Goal: Task Accomplishment & Management: Manage account settings

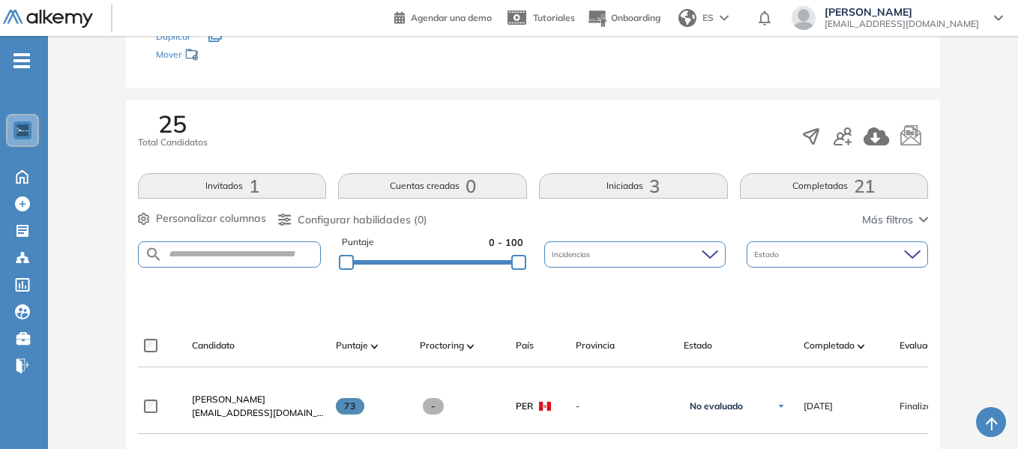
scroll to position [150, 0]
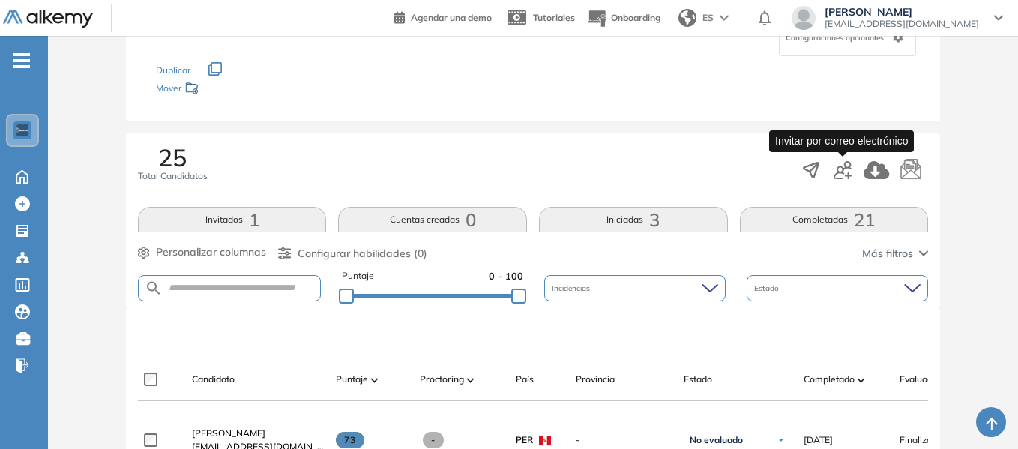
click at [849, 176] on icon "button" at bounding box center [843, 170] width 18 height 18
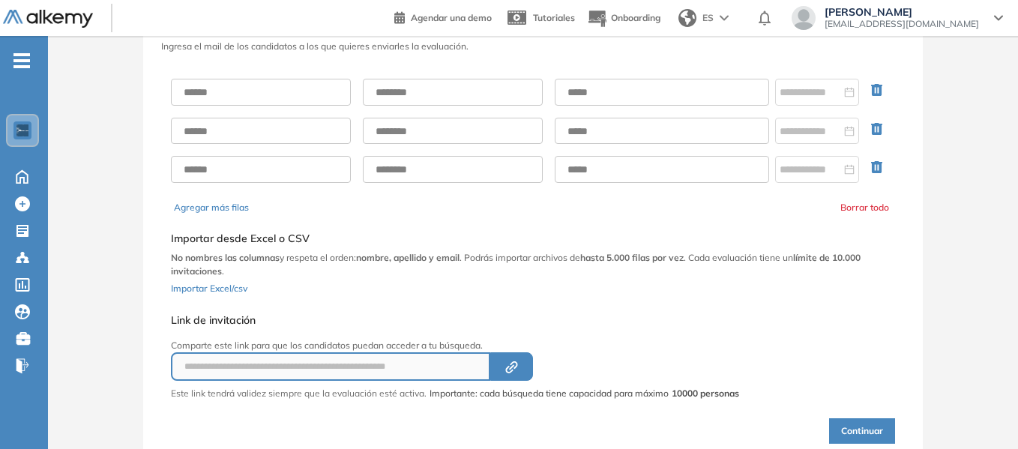
scroll to position [56, 0]
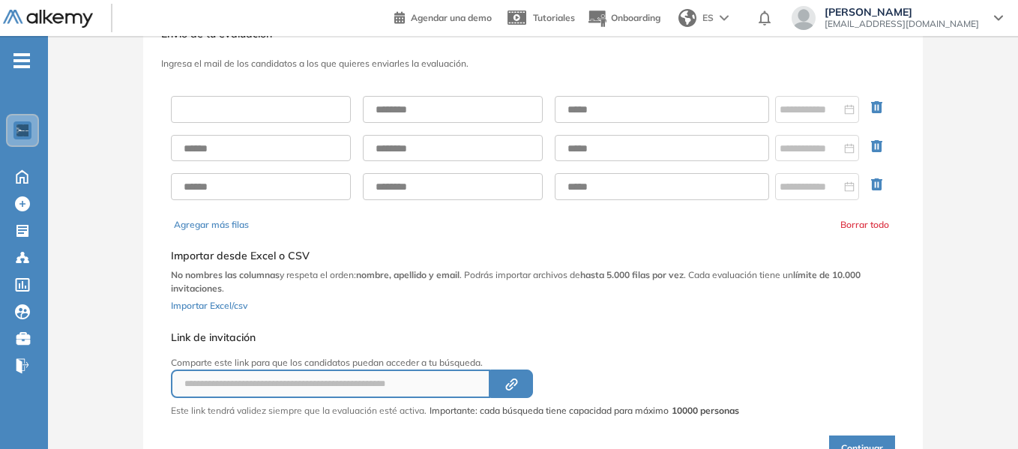
click at [223, 106] on input "text" at bounding box center [261, 109] width 180 height 27
click at [271, 108] on input "text" at bounding box center [261, 109] width 180 height 27
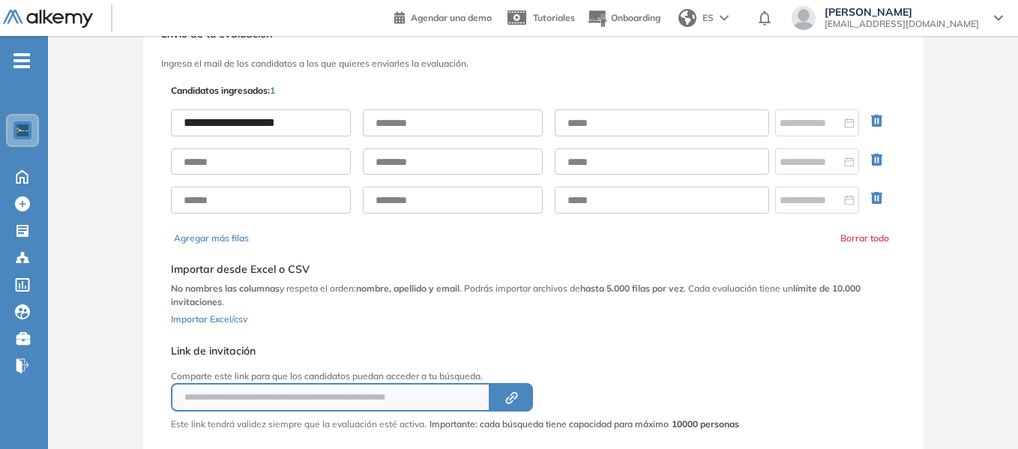
type input "**********"
click at [430, 127] on input "text" at bounding box center [453, 122] width 180 height 27
type input "**********"
click at [578, 124] on input "text" at bounding box center [662, 122] width 214 height 27
paste input "**********"
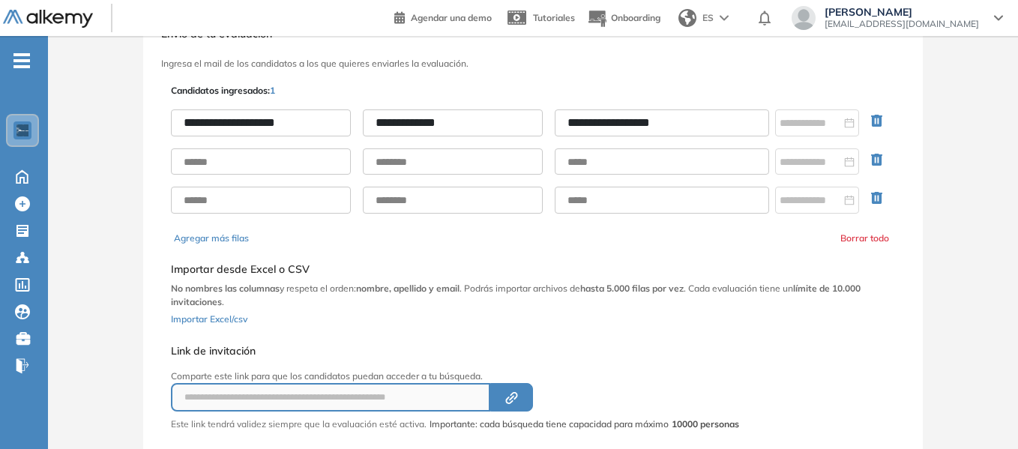
click at [577, 121] on input "**********" at bounding box center [662, 122] width 214 height 27
type input "**********"
click at [618, 87] on div "**********" at bounding box center [533, 279] width 730 height 396
click at [580, 160] on input "text" at bounding box center [662, 161] width 214 height 27
click at [390, 160] on input "text" at bounding box center [453, 161] width 180 height 27
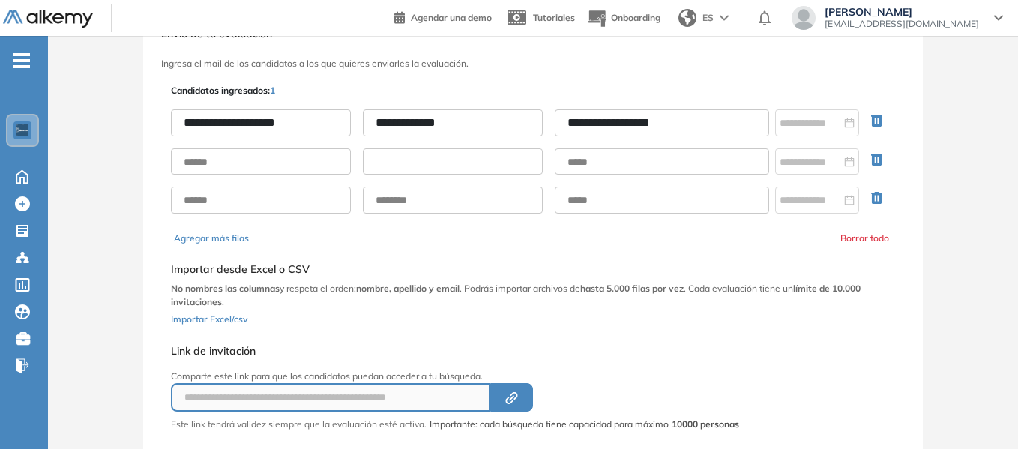
paste input "**********"
type input "**********"
click at [259, 168] on input "text" at bounding box center [261, 161] width 180 height 27
type input "**********"
click at [813, 358] on div "**********" at bounding box center [533, 279] width 730 height 396
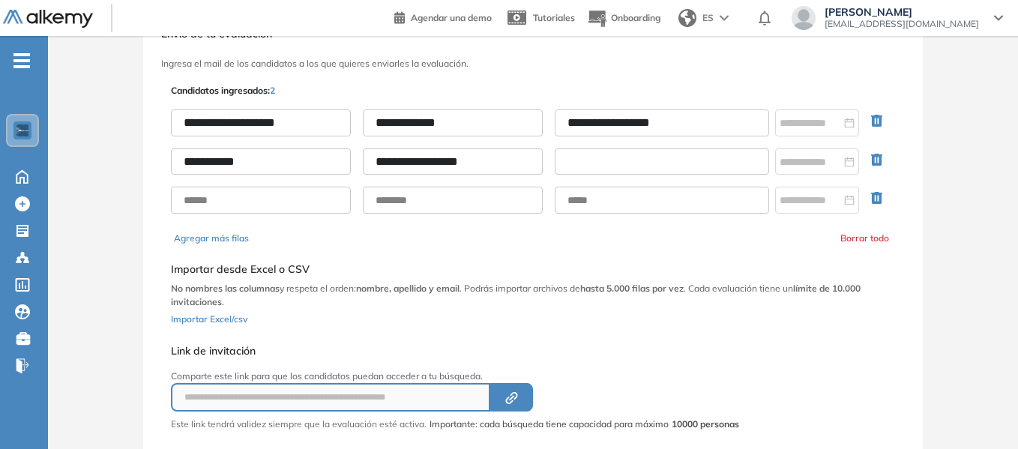
click at [586, 159] on input "text" at bounding box center [662, 161] width 214 height 27
paste input "**********"
type input "**********"
click at [970, 182] on div "**********" at bounding box center [533, 256] width 970 height 492
click at [879, 197] on icon "button" at bounding box center [880, 201] width 18 height 18
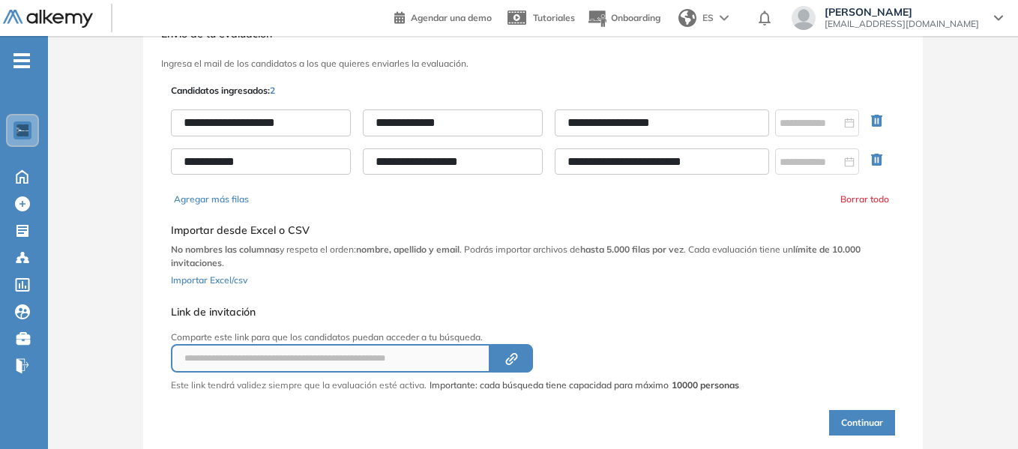
scroll to position [106, 0]
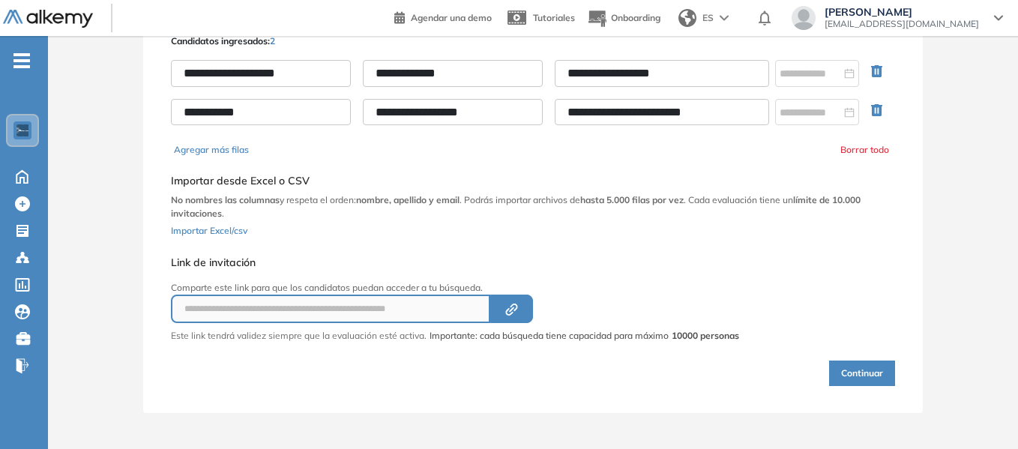
click at [864, 368] on button "Continuar" at bounding box center [862, 373] width 66 height 25
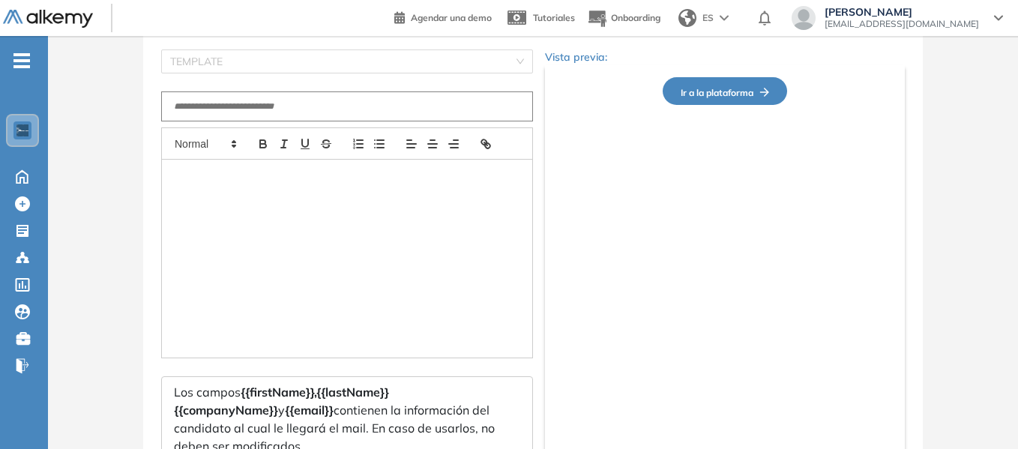
type input "**********"
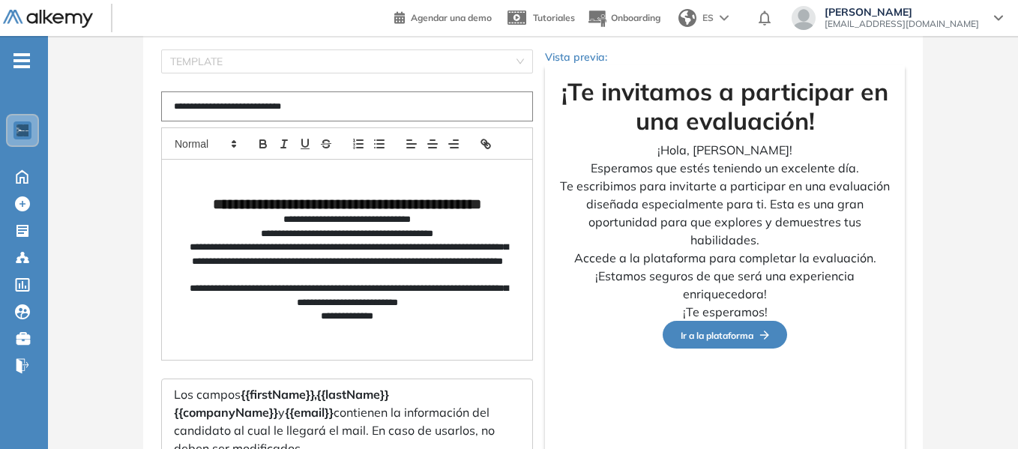
scroll to position [226, 0]
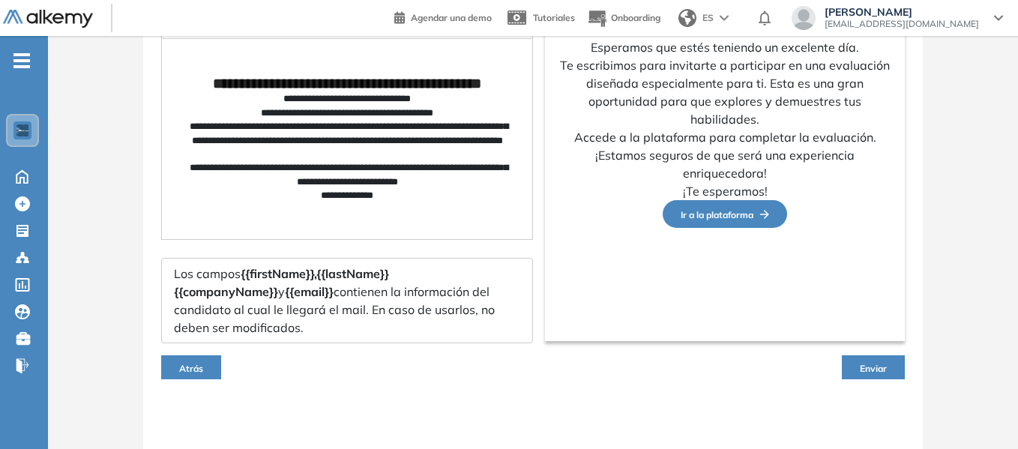
click at [872, 363] on span "Enviar" at bounding box center [873, 368] width 27 height 11
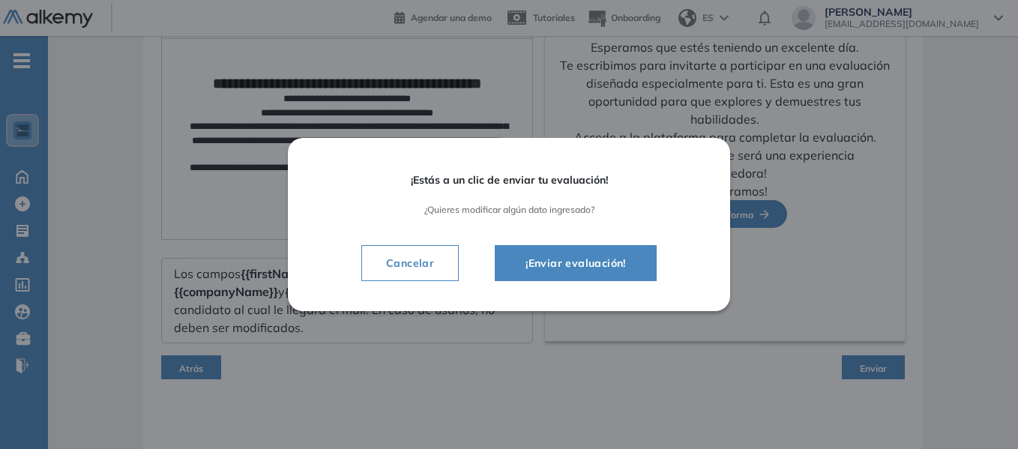
click at [634, 267] on span "¡Enviar evaluación!" at bounding box center [575, 263] width 124 height 18
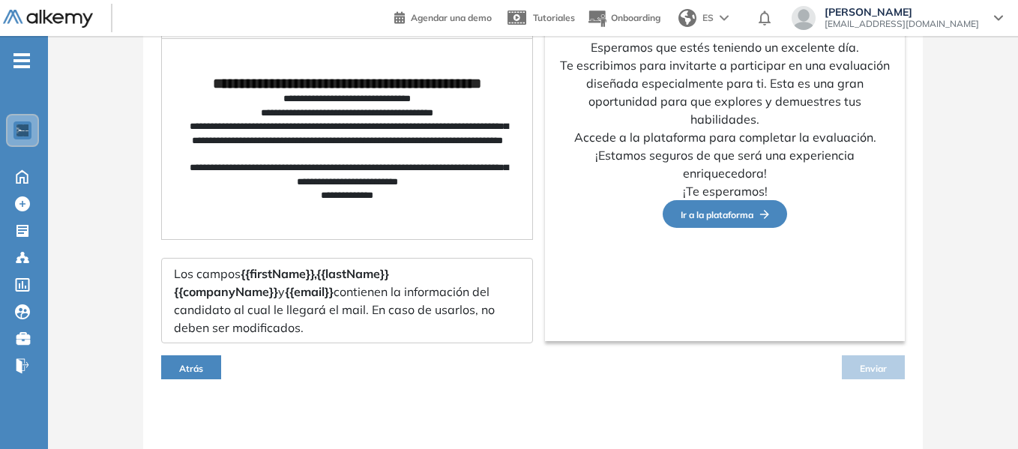
scroll to position [212, 0]
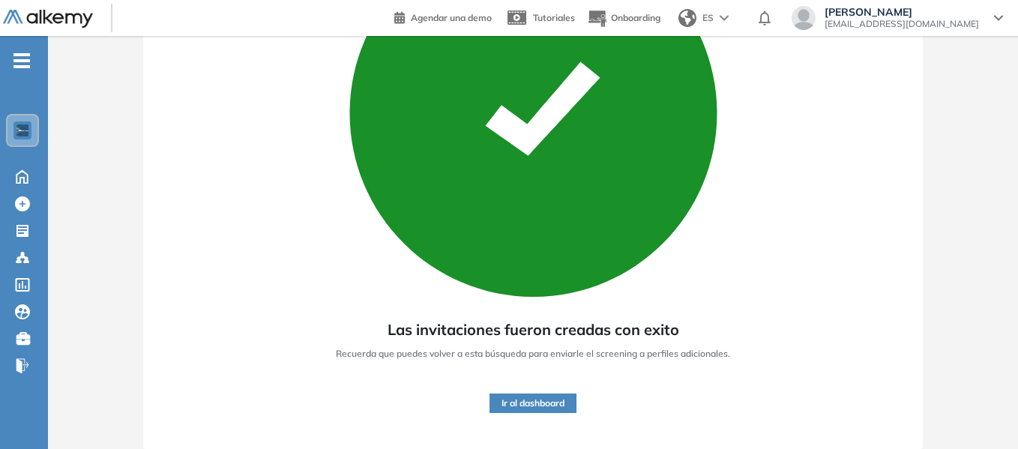
click at [542, 403] on button "Ir al dashboard" at bounding box center [533, 403] width 87 height 19
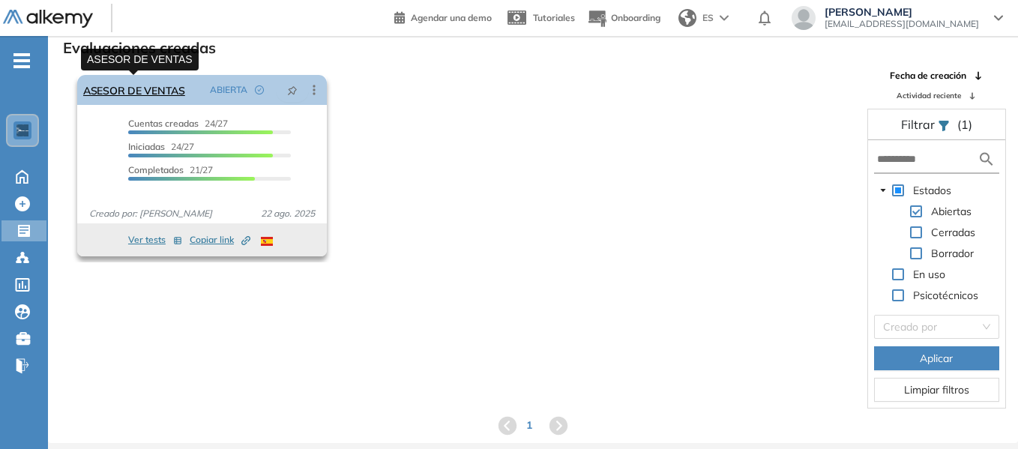
click at [150, 88] on link "ASESOR DE VENTAS" at bounding box center [134, 90] width 102 height 30
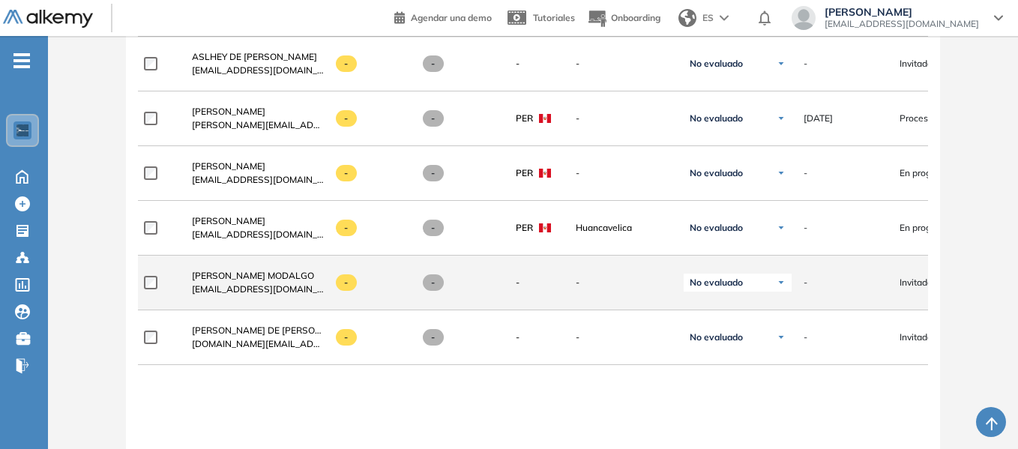
scroll to position [1649, 0]
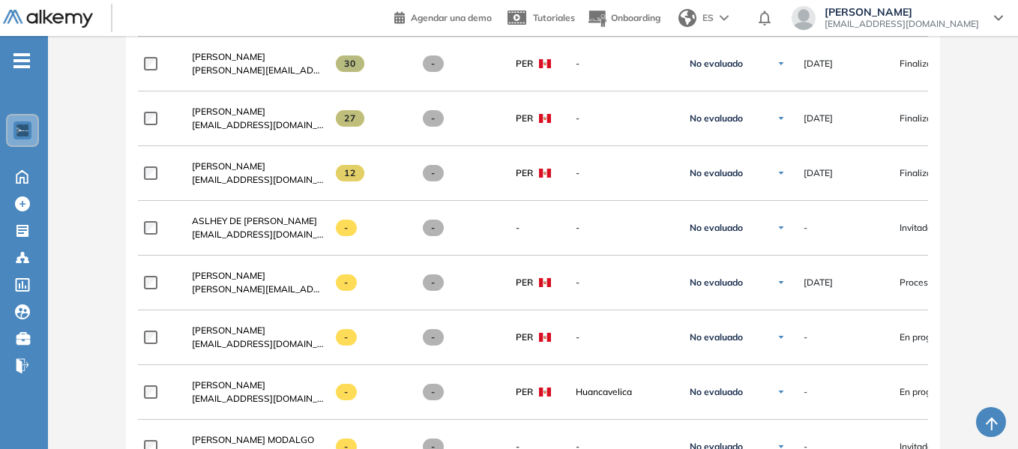
scroll to position [1424, 0]
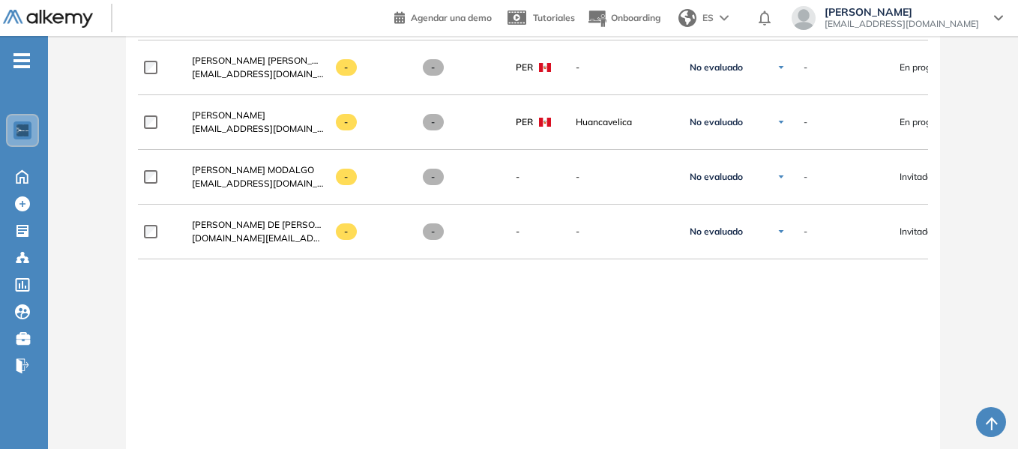
scroll to position [1856, 0]
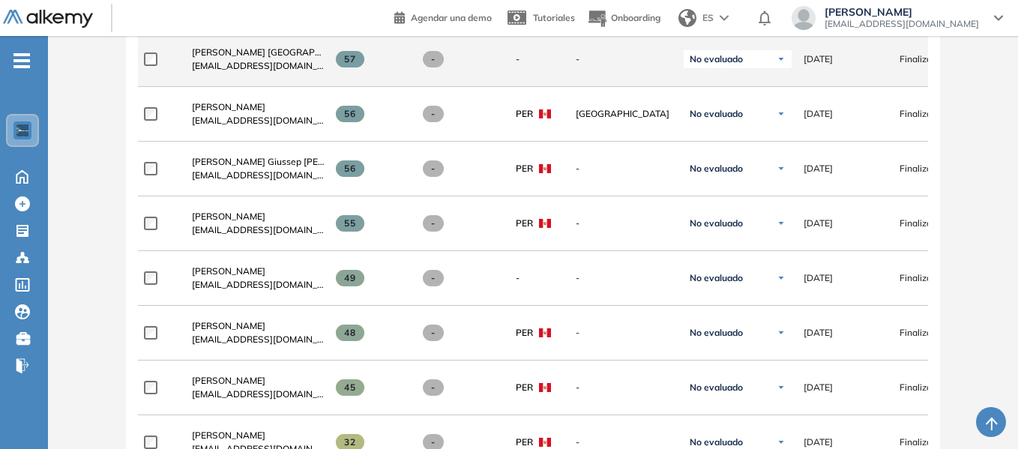
scroll to position [1031, 0]
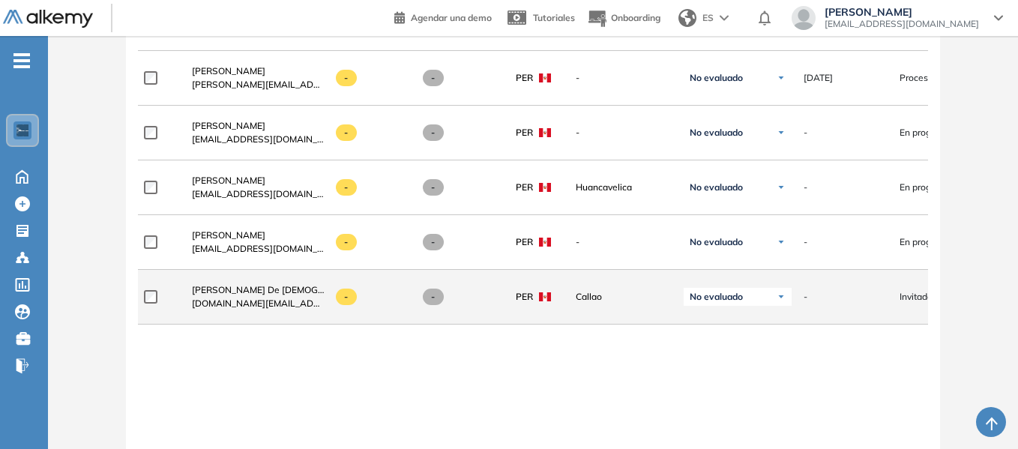
scroll to position [1690, 0]
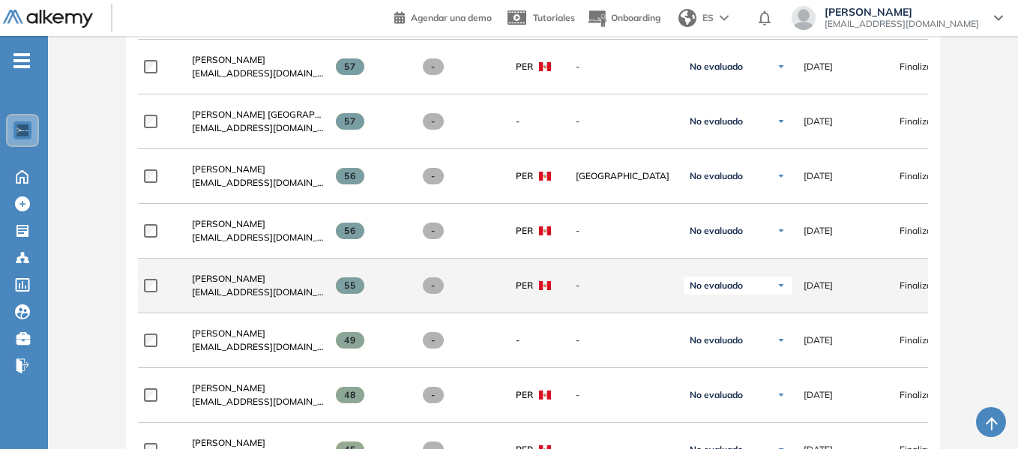
scroll to position [941, 0]
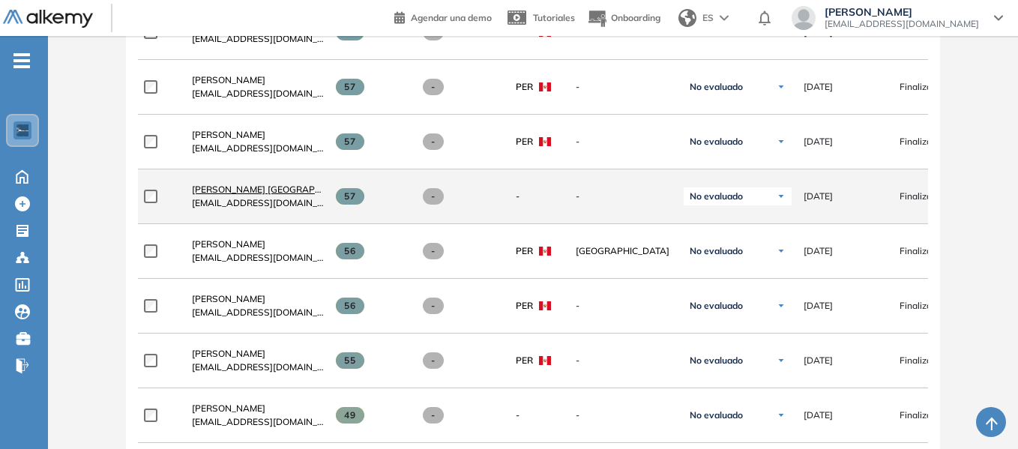
click at [263, 193] on span "Bruno Saavedra Cuba" at bounding box center [276, 189] width 169 height 11
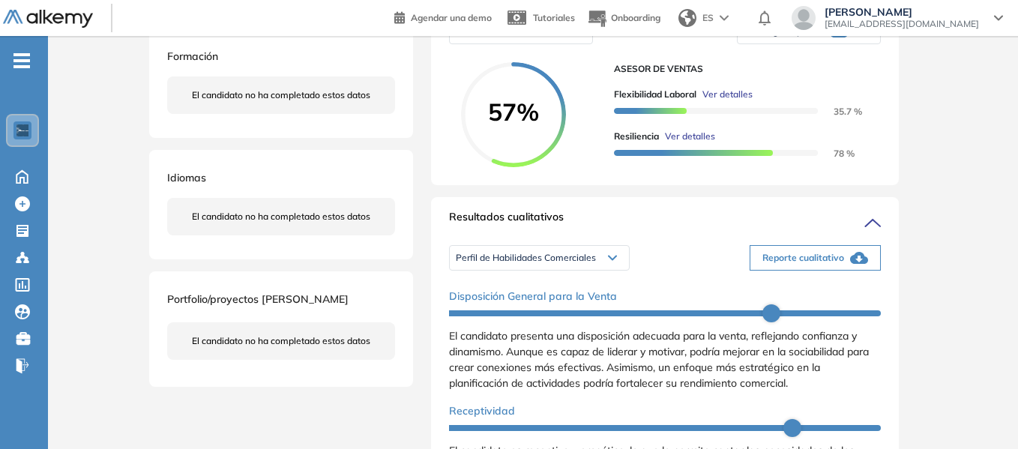
scroll to position [300, 0]
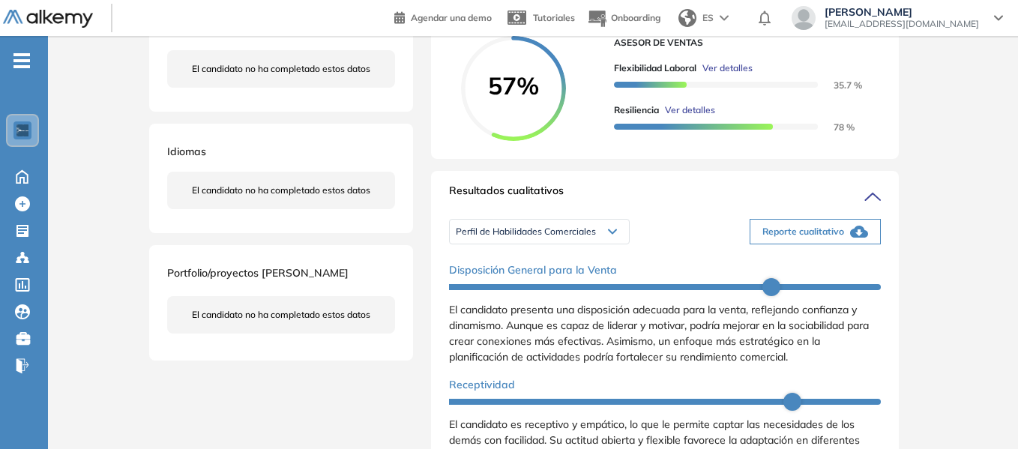
click at [619, 244] on div "Perfil de Habilidades Comerciales" at bounding box center [539, 232] width 179 height 24
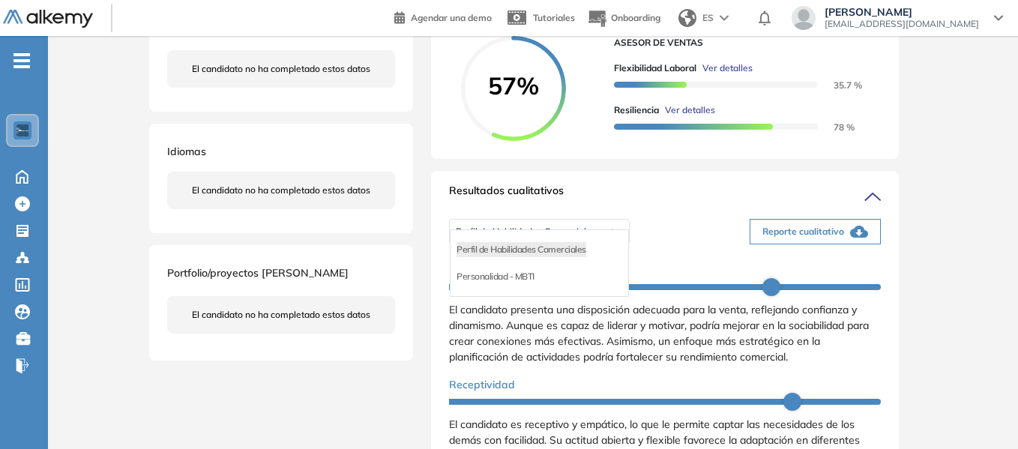
click at [618, 247] on ul "Perfil de Habilidades Comerciales Personalidad - MBTI" at bounding box center [539, 262] width 179 height 67
click at [687, 205] on div "Resultados cualitativos" at bounding box center [665, 195] width 432 height 24
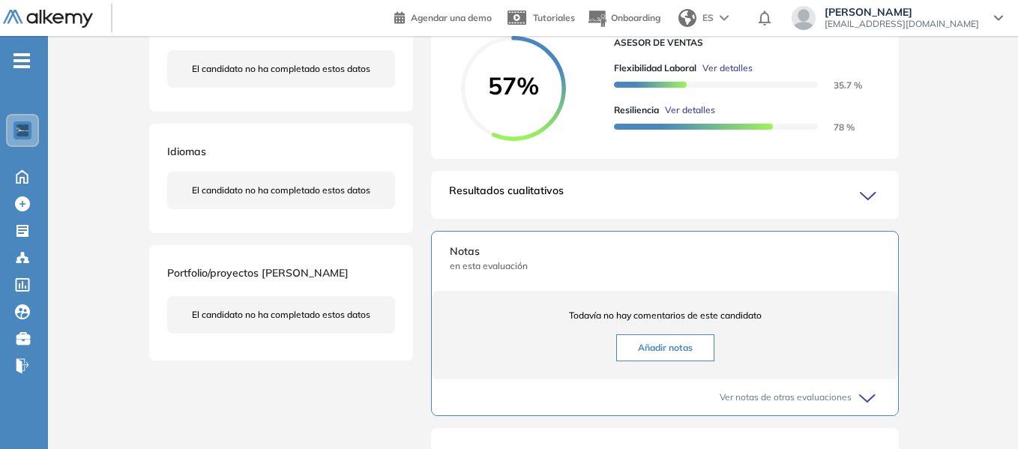
click at [862, 199] on icon at bounding box center [868, 196] width 15 height 7
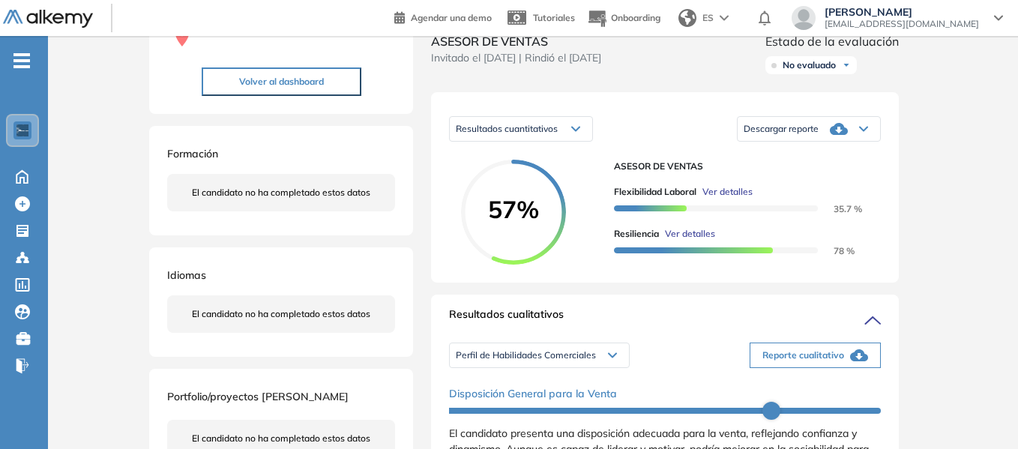
scroll to position [150, 0]
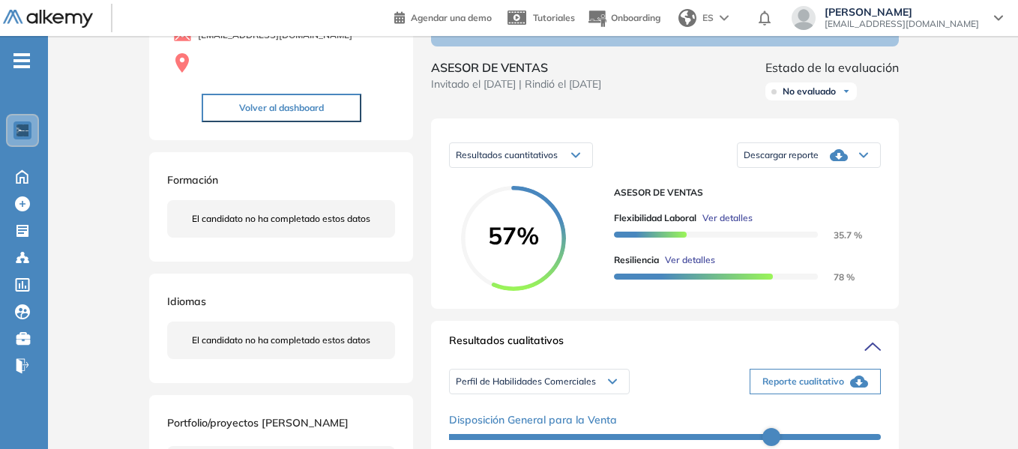
click at [868, 169] on div "Descargar reporte" at bounding box center [809, 155] width 142 height 30
click at [800, 181] on li "Descargar informe completo" at bounding box center [799, 173] width 111 height 15
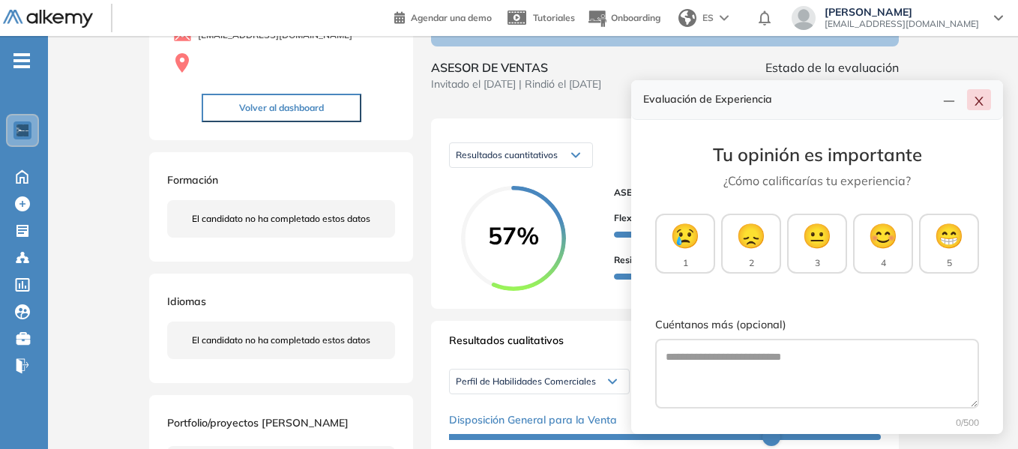
click at [981, 101] on icon "close" at bounding box center [979, 101] width 12 height 12
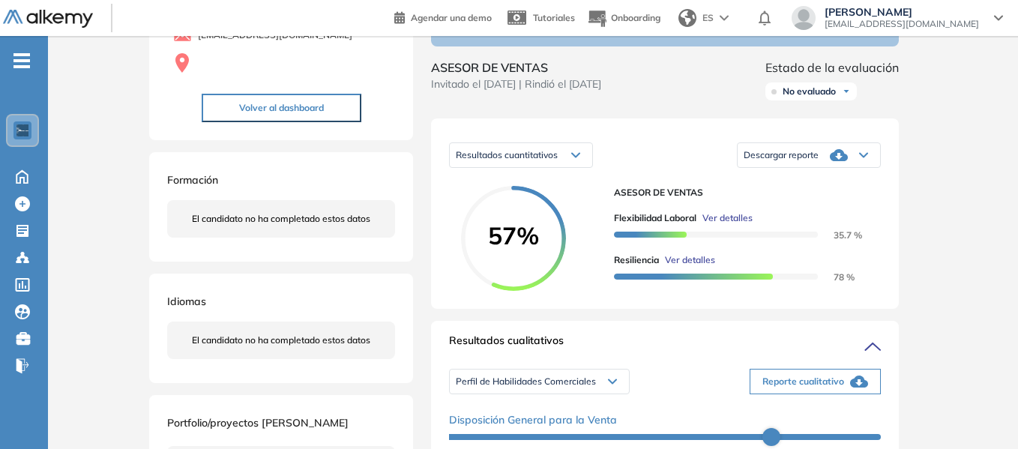
click at [864, 158] on icon at bounding box center [863, 155] width 9 height 6
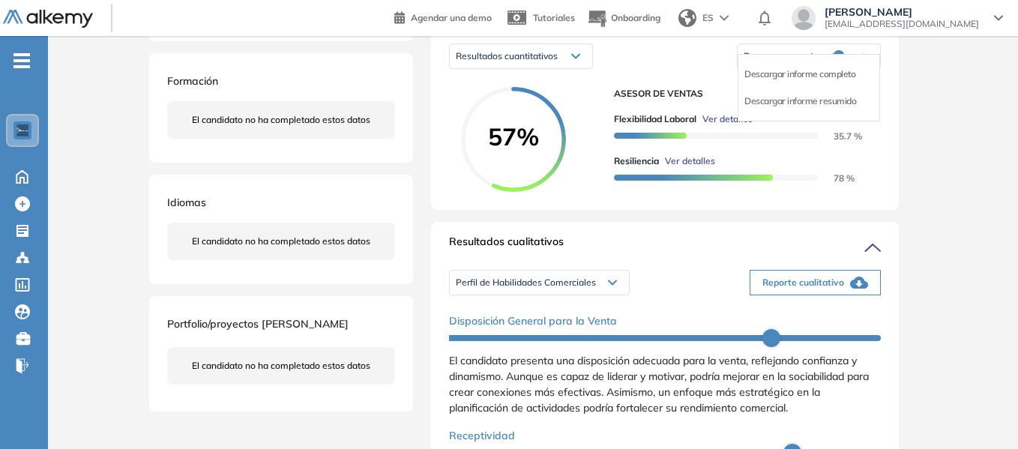
scroll to position [225, 0]
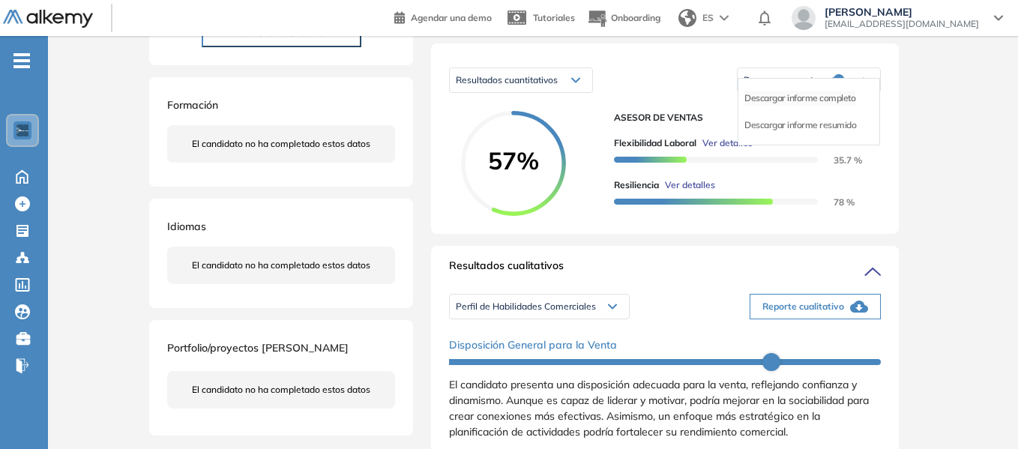
click at [795, 106] on li "Descargar informe completo" at bounding box center [799, 98] width 111 height 15
click at [866, 82] on icon at bounding box center [863, 81] width 7 height 4
click at [814, 106] on li "Descargar informe completo" at bounding box center [799, 98] width 111 height 15
click at [810, 86] on span "Descargar reporte" at bounding box center [781, 80] width 75 height 12
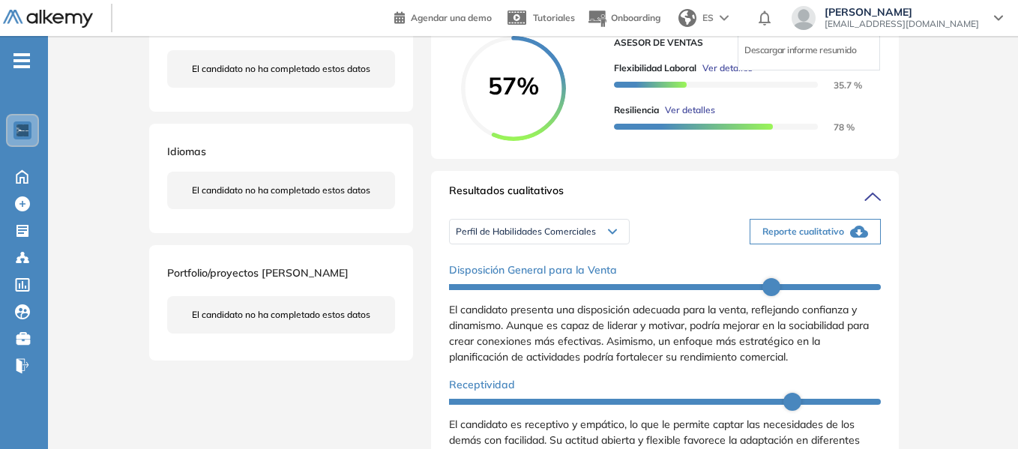
scroll to position [150, 0]
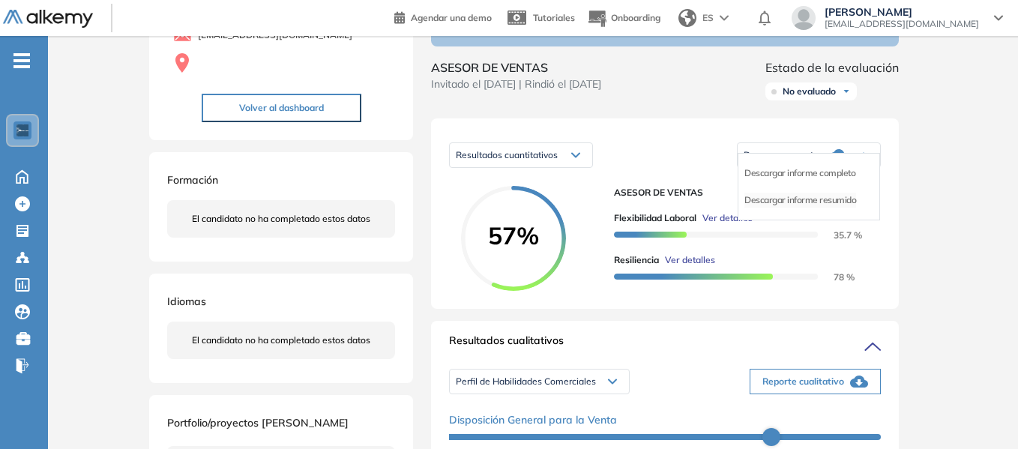
click at [813, 208] on li "Descargar informe resumido" at bounding box center [800, 200] width 112 height 15
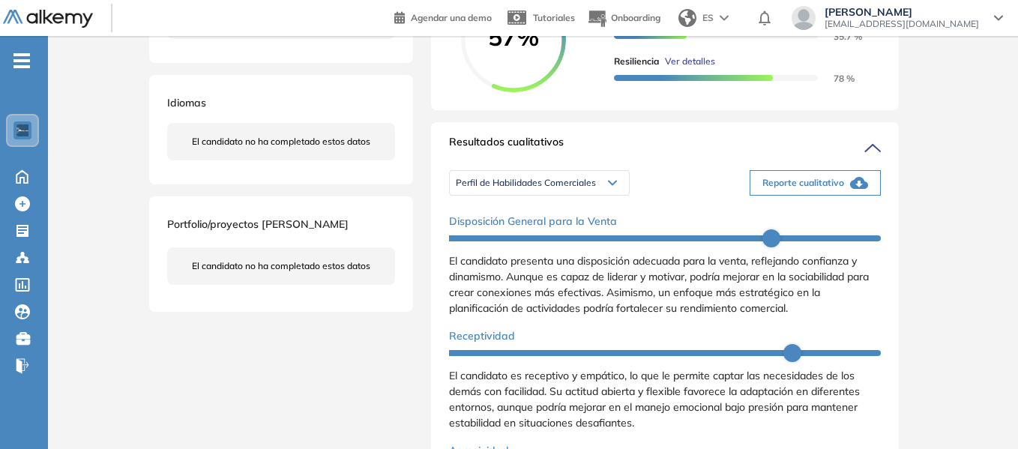
scroll to position [385, 0]
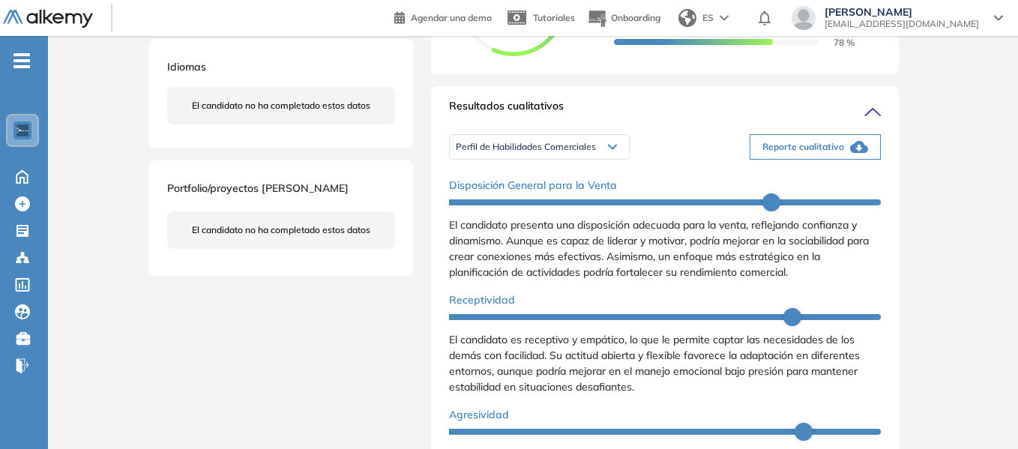
click at [855, 153] on icon "button" at bounding box center [859, 147] width 18 height 12
click at [609, 155] on div "Perfil de Habilidades Comerciales" at bounding box center [539, 147] width 179 height 24
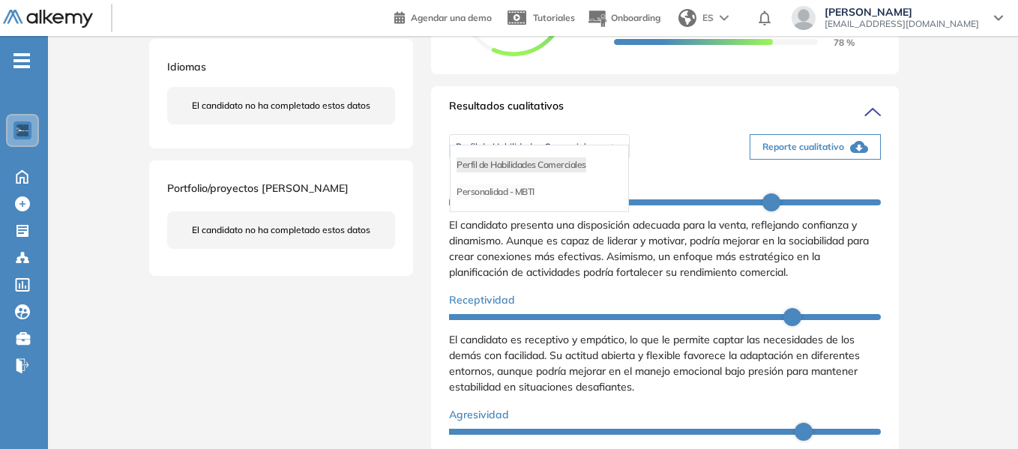
click at [509, 199] on li "Personalidad - MBTI" at bounding box center [496, 191] width 78 height 15
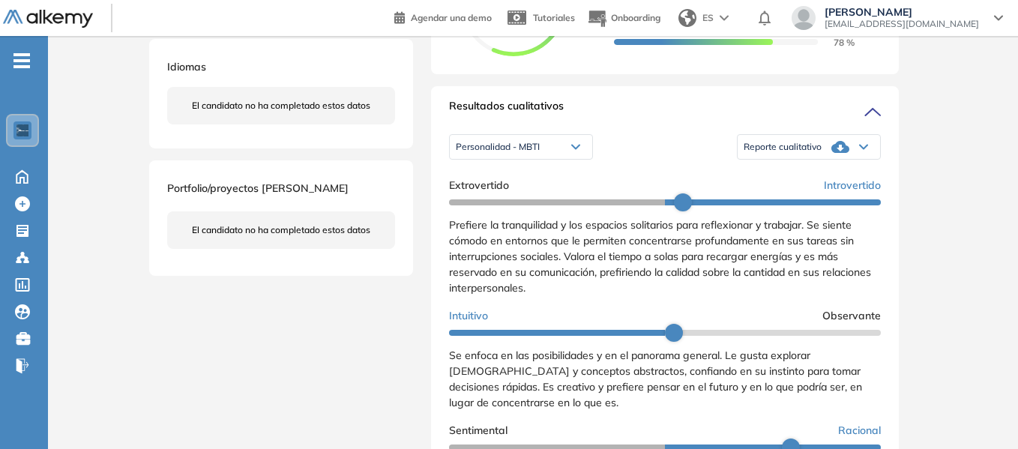
click at [784, 153] on span "Reporte cualitativo" at bounding box center [783, 147] width 78 height 12
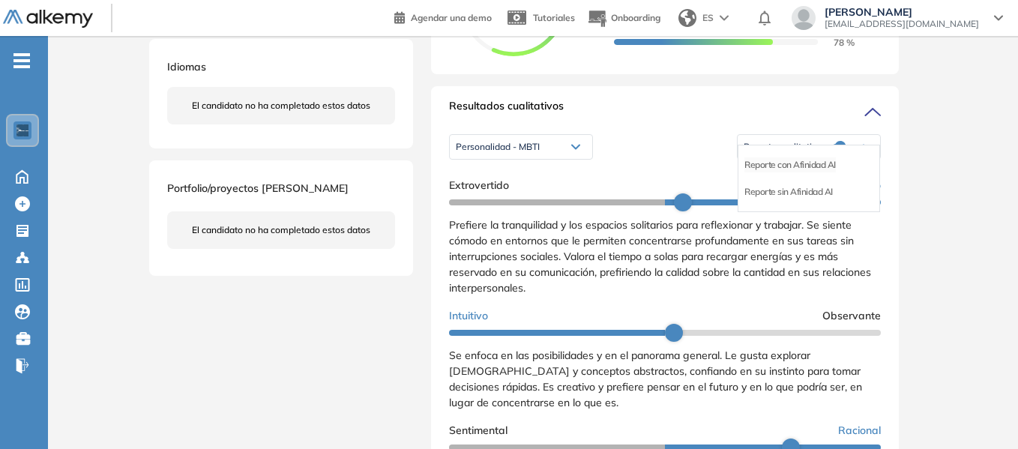
click at [791, 172] on li "Reporte con Afinidad AI" at bounding box center [789, 164] width 91 height 15
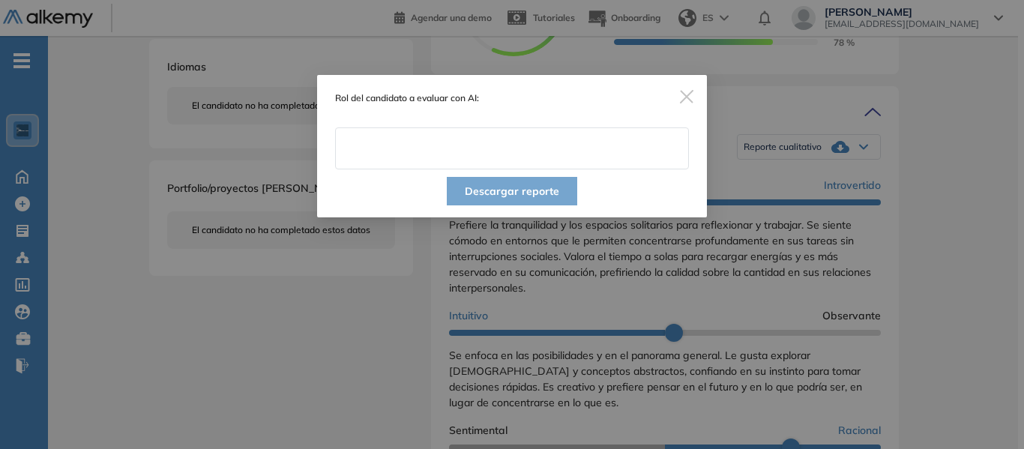
click at [397, 149] on input "text" at bounding box center [512, 148] width 354 height 42
type input "**********"
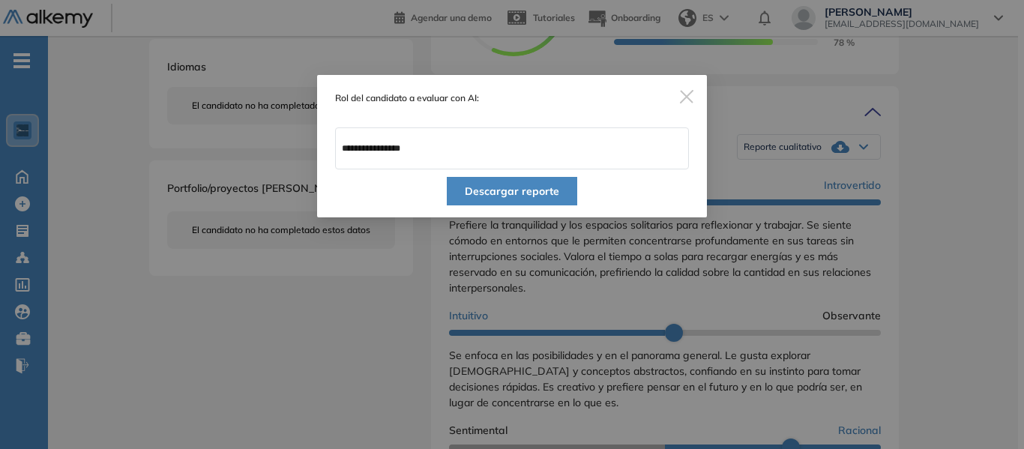
click at [538, 188] on button "Descargar reporte" at bounding box center [512, 191] width 130 height 28
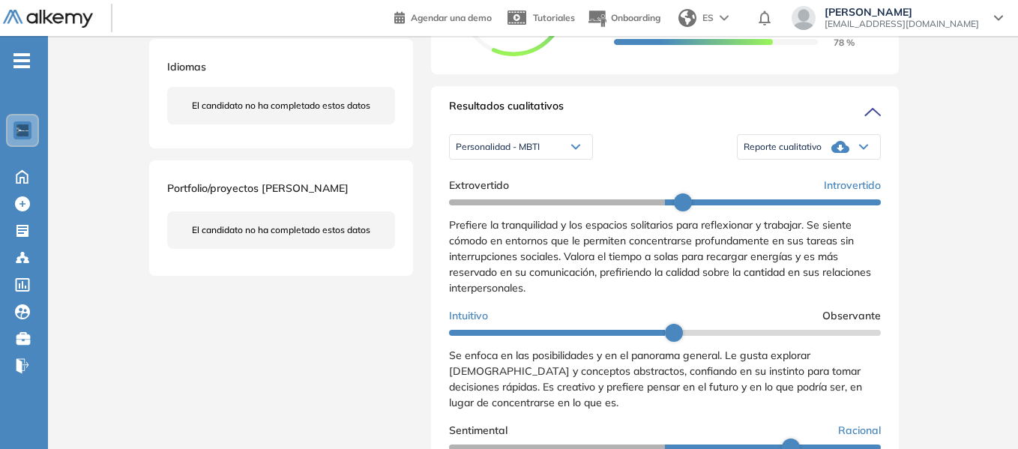
click at [975, 207] on div "Inicio Alkymetrics Evaluaciones Dashboard Candidato Duración : 00:00:00 Cantida…" at bounding box center [533, 302] width 970 height 1302
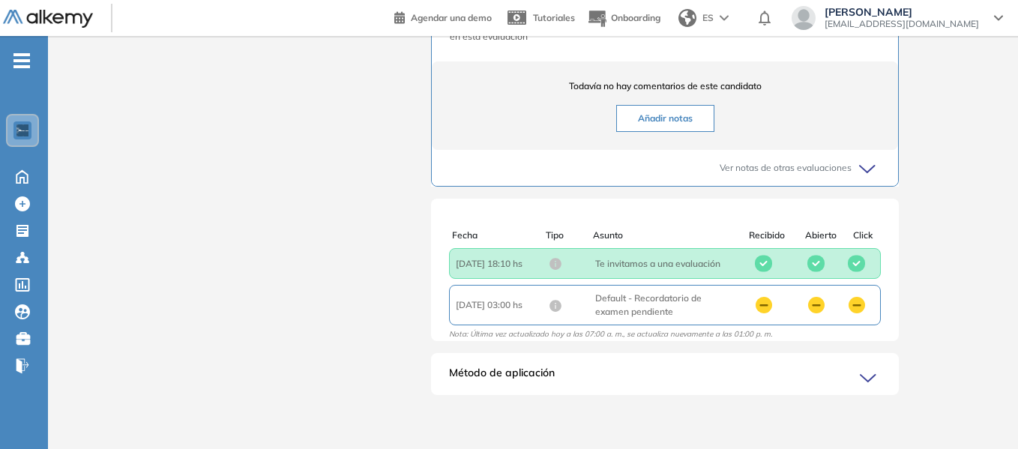
scroll to position [4, 0]
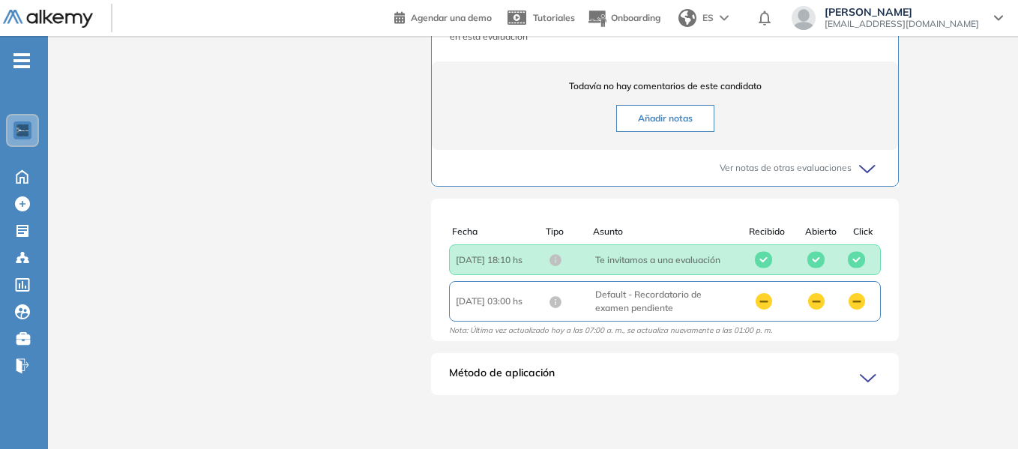
click at [871, 378] on icon at bounding box center [868, 378] width 15 height 7
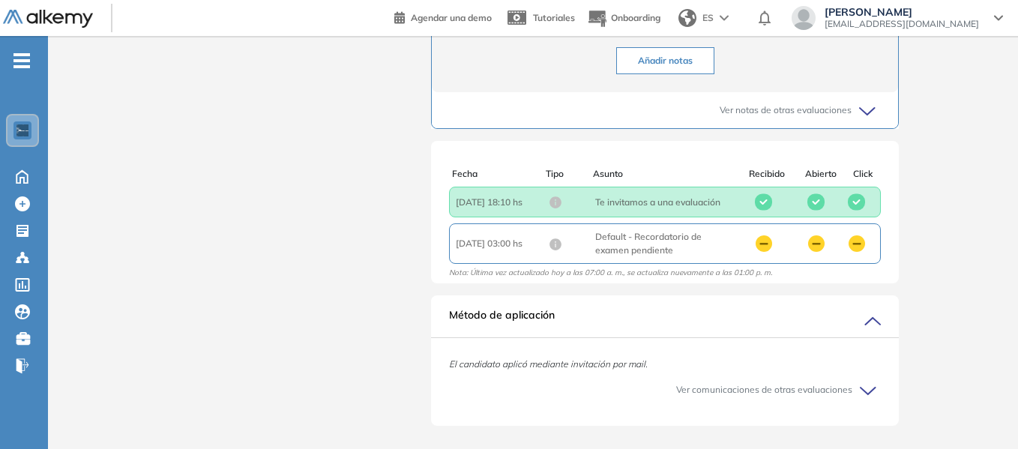
scroll to position [993, 0]
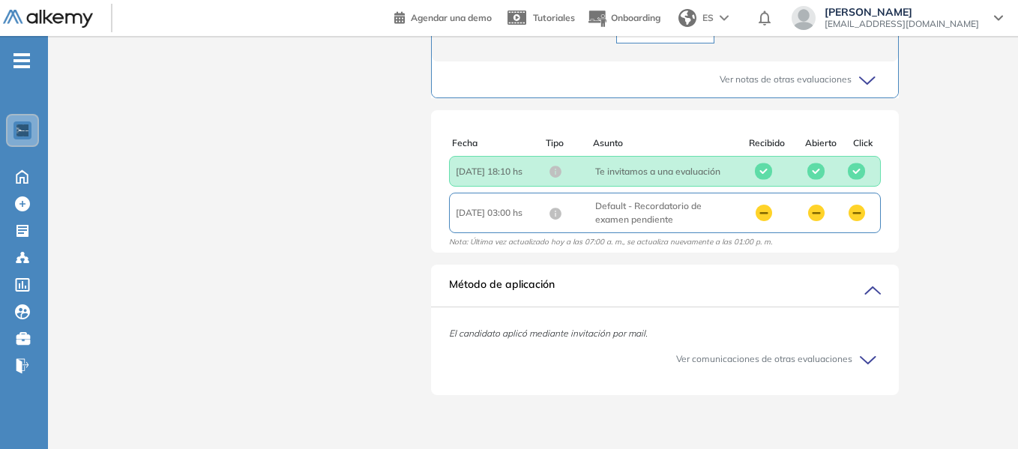
click at [870, 358] on icon at bounding box center [870, 360] width 21 height 21
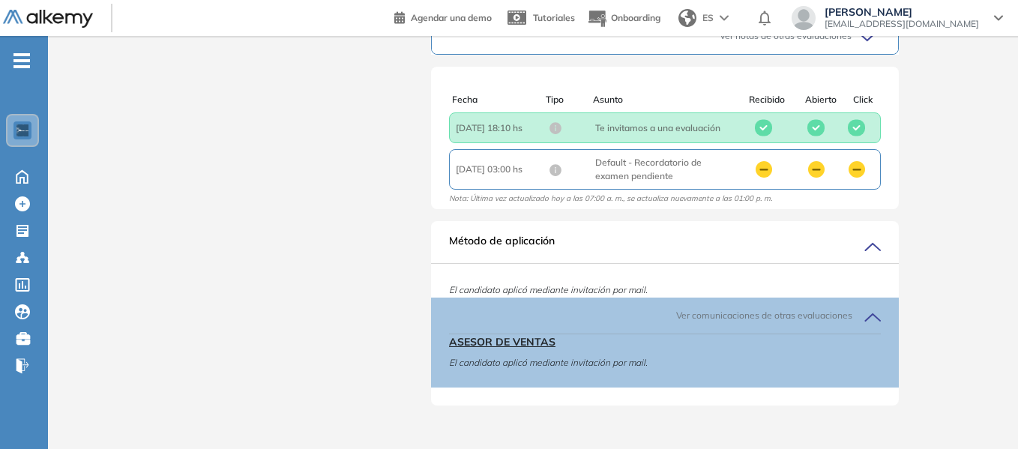
scroll to position [1046, 0]
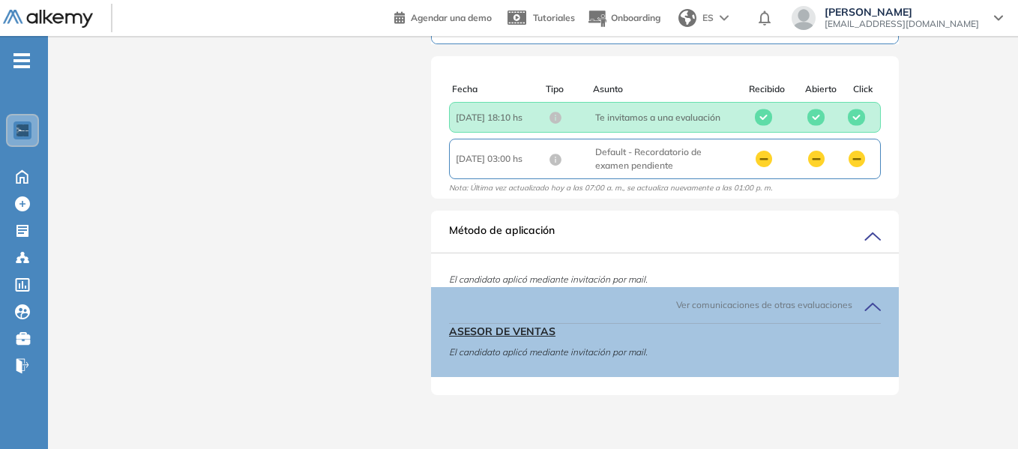
click at [873, 310] on icon at bounding box center [870, 306] width 21 height 21
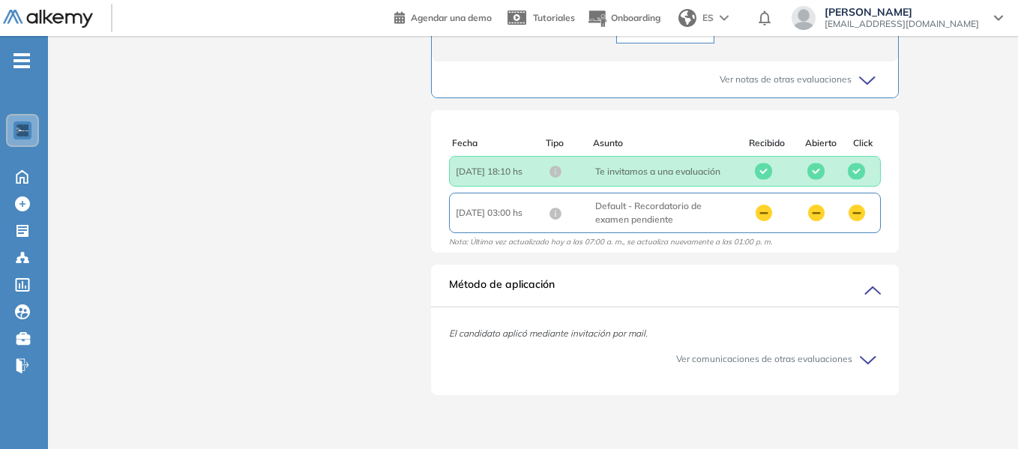
scroll to position [993, 0]
click at [870, 290] on icon at bounding box center [872, 290] width 15 height 7
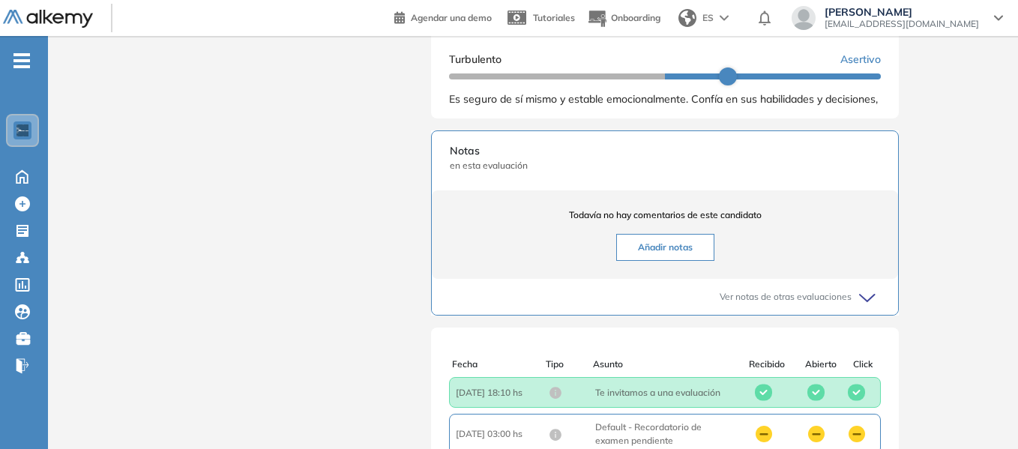
scroll to position [754, 0]
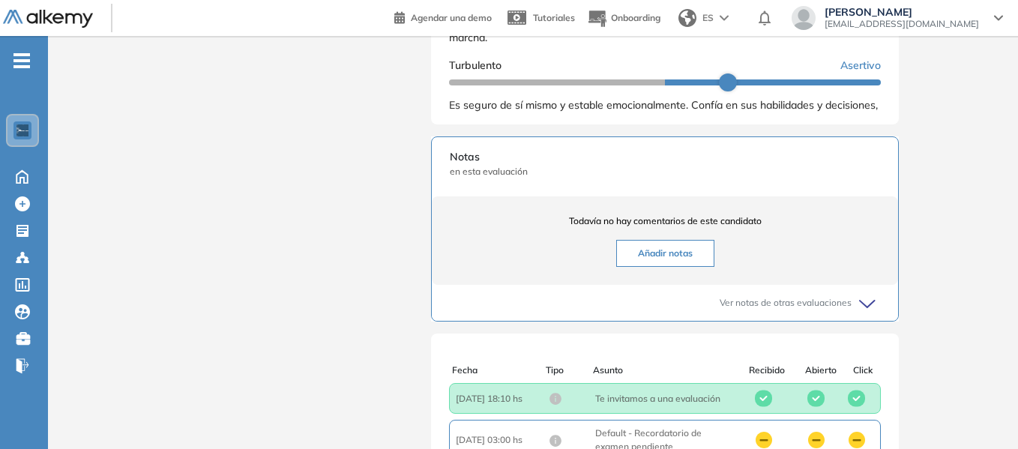
click at [870, 315] on icon at bounding box center [869, 304] width 21 height 21
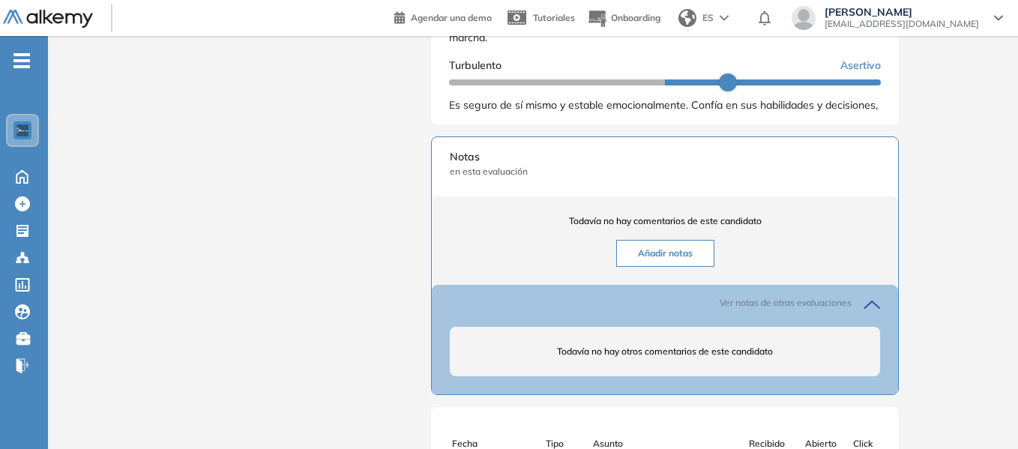
click at [882, 316] on div "Ver notas de otras evaluaciones Todavía no hay otros comentarios de este candid…" at bounding box center [665, 339] width 466 height 109
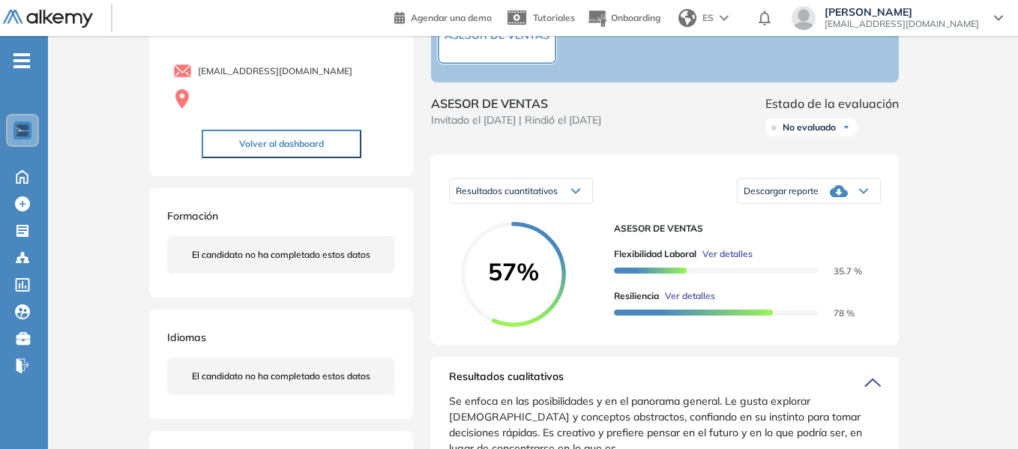
scroll to position [79, 0]
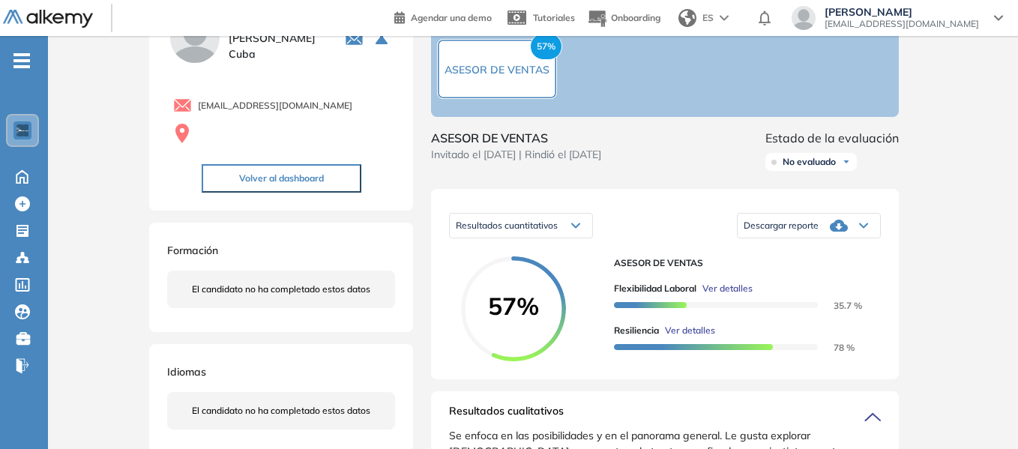
click at [849, 171] on div "No evaluado" at bounding box center [810, 162] width 91 height 18
click at [797, 307] on li "Finalista" at bounding box center [799, 299] width 32 height 15
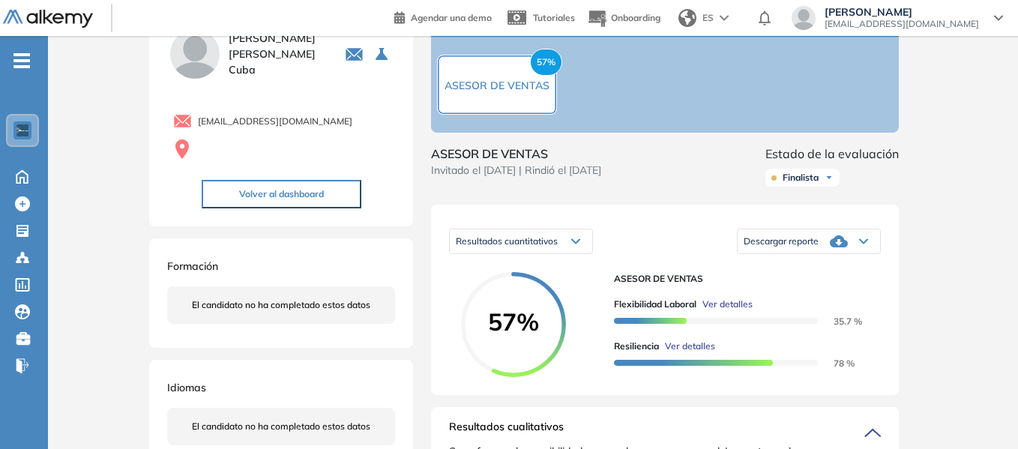
scroll to position [0, 0]
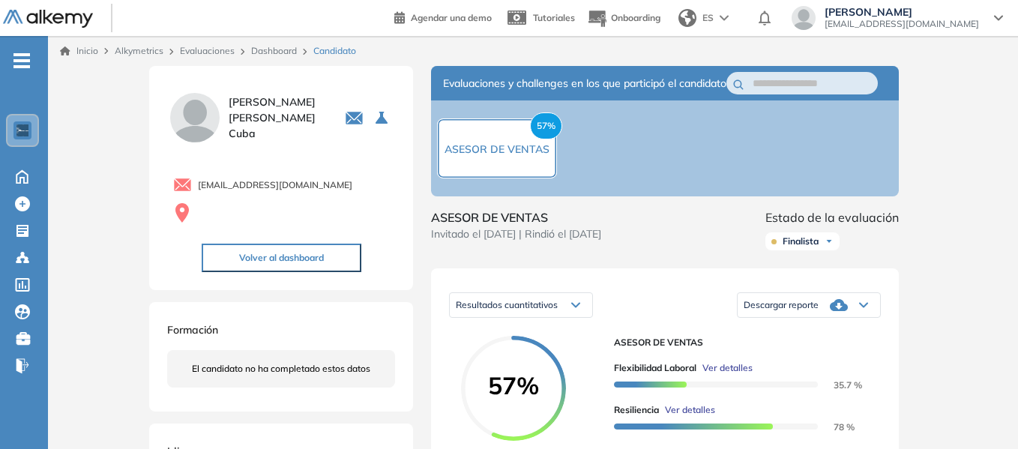
click at [281, 49] on link "Dashboard" at bounding box center [274, 50] width 46 height 11
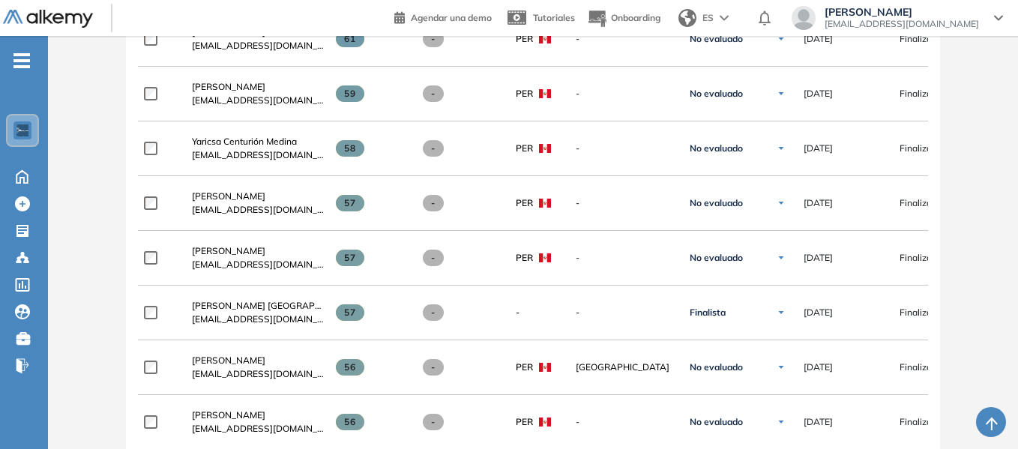
scroll to position [900, 0]
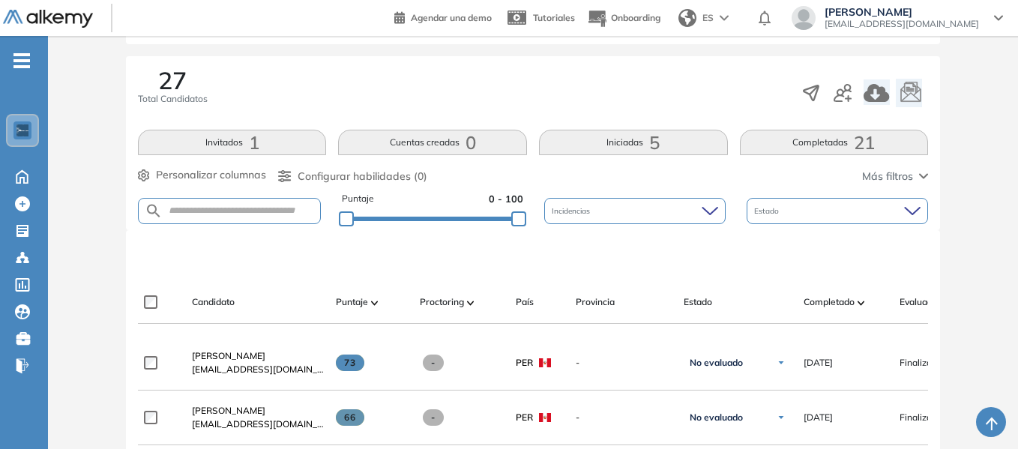
scroll to position [225, 0]
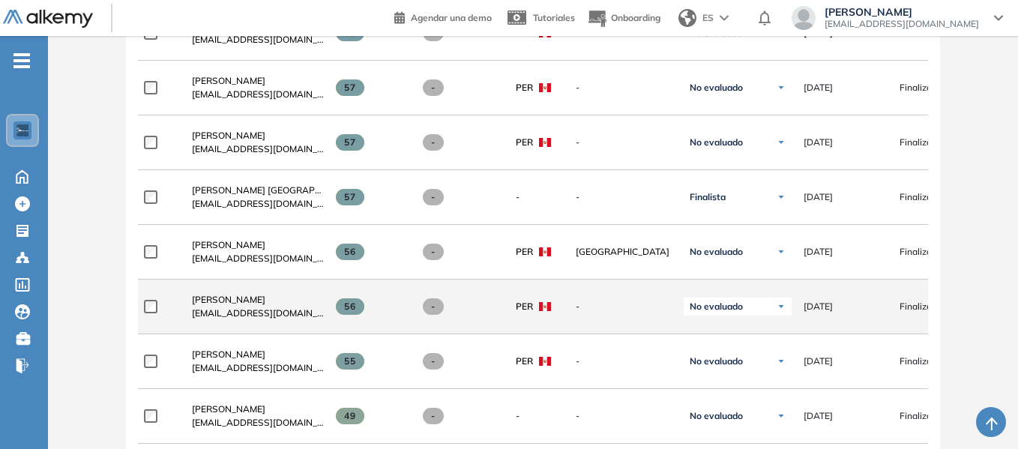
scroll to position [905, 0]
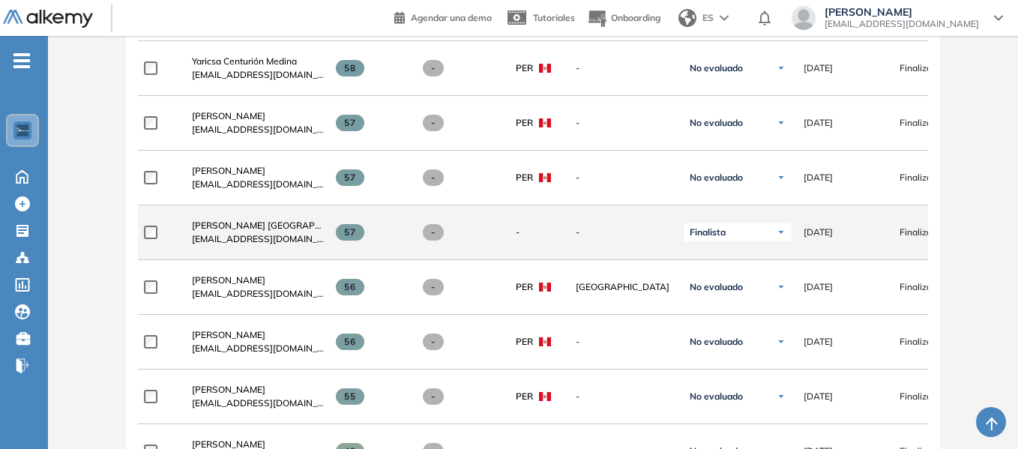
click at [780, 237] on img at bounding box center [781, 232] width 9 height 9
click at [729, 379] on li "Contratado" at bounding box center [723, 371] width 43 height 15
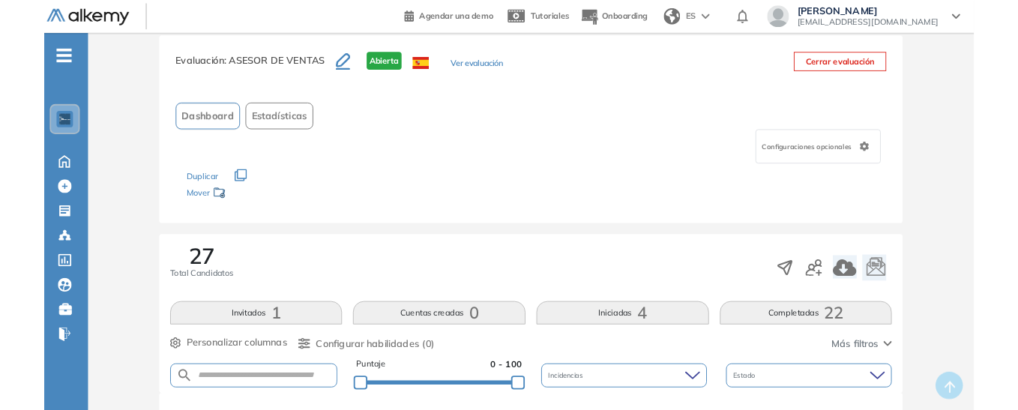
scroll to position [0, 0]
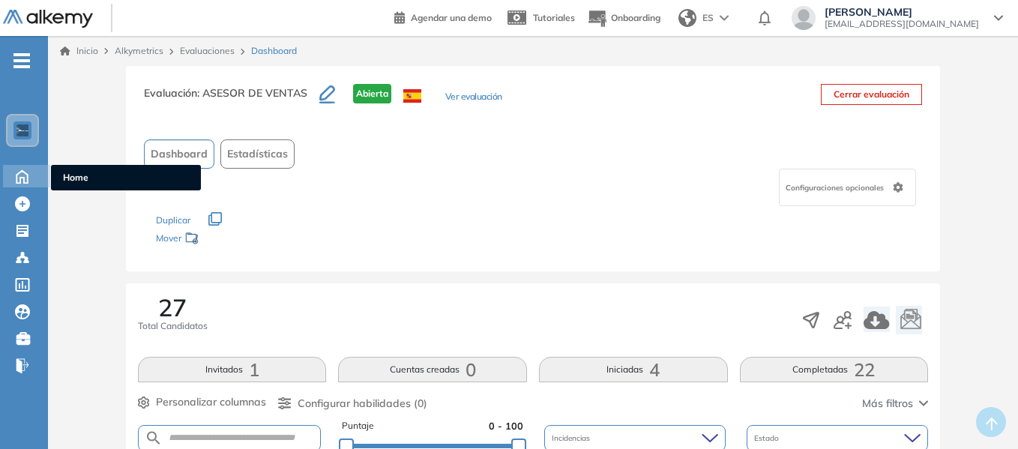
click at [73, 176] on span "Home" at bounding box center [126, 177] width 126 height 13
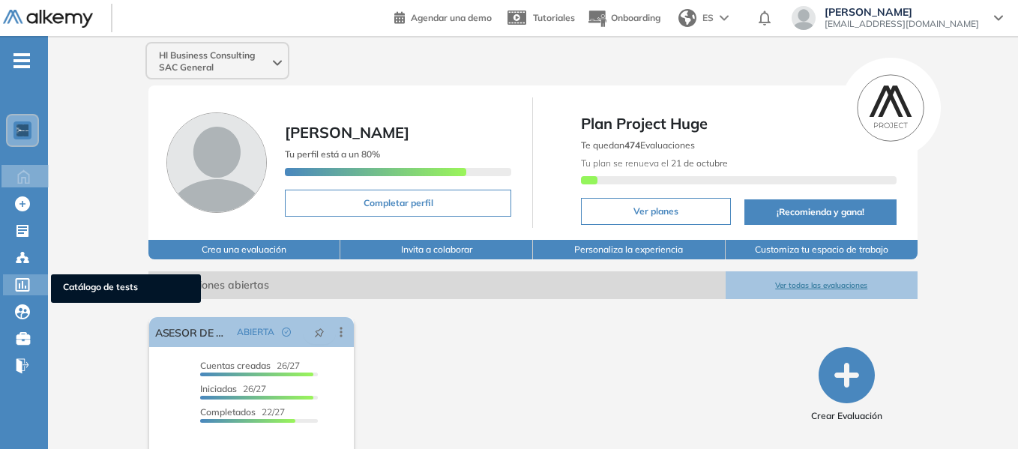
click at [24, 287] on icon at bounding box center [22, 284] width 15 height 13
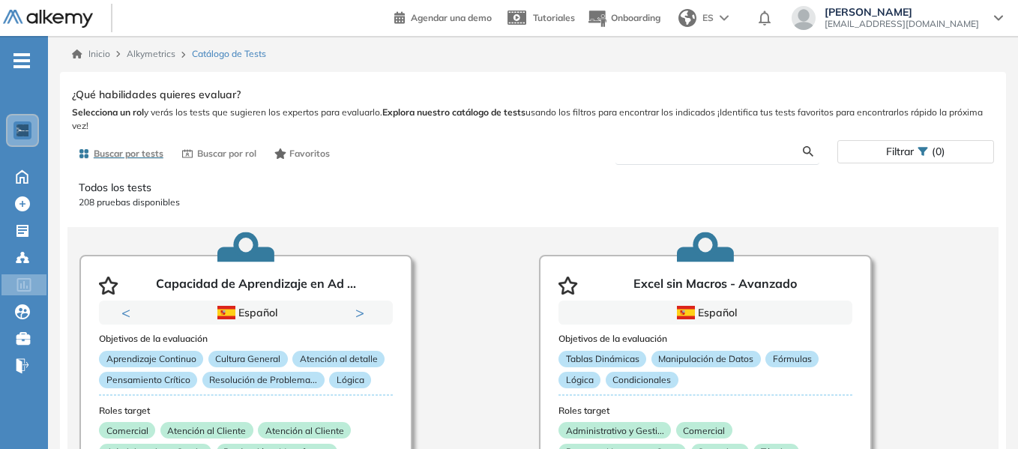
click at [665, 152] on input "text" at bounding box center [714, 151] width 175 height 13
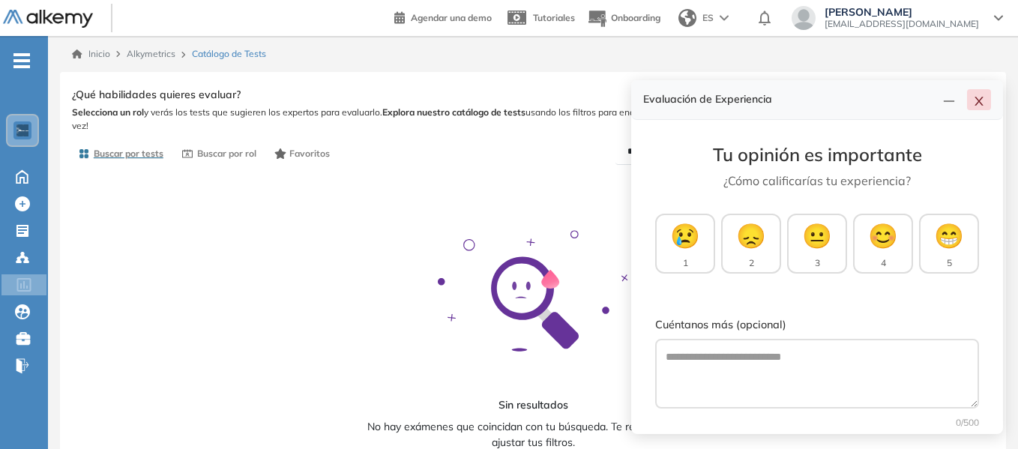
click at [981, 95] on icon "close" at bounding box center [979, 101] width 12 height 12
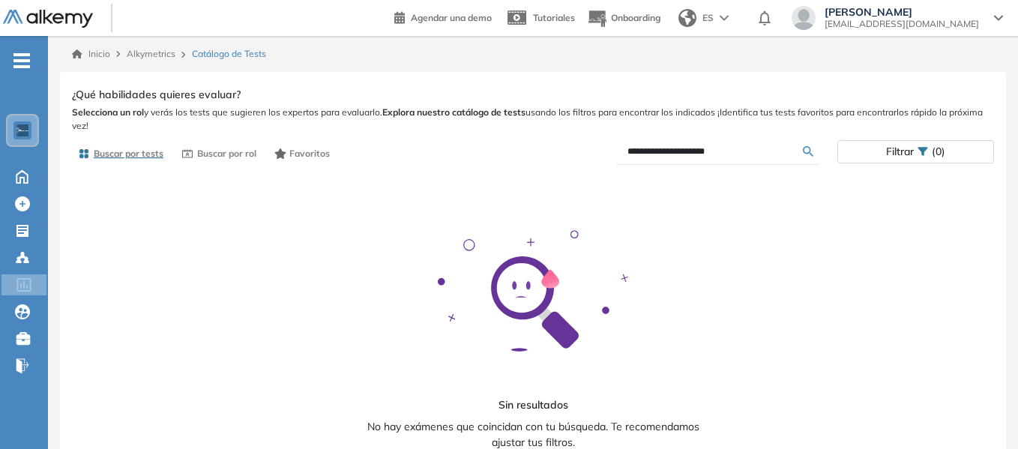
click at [698, 153] on input "**********" at bounding box center [714, 151] width 175 height 13
click at [677, 152] on input "**********" at bounding box center [714, 151] width 175 height 13
type input "**********"
click at [690, 148] on input "**********" at bounding box center [714, 151] width 175 height 13
drag, startPoint x: 687, startPoint y: 147, endPoint x: 623, endPoint y: 146, distance: 64.5
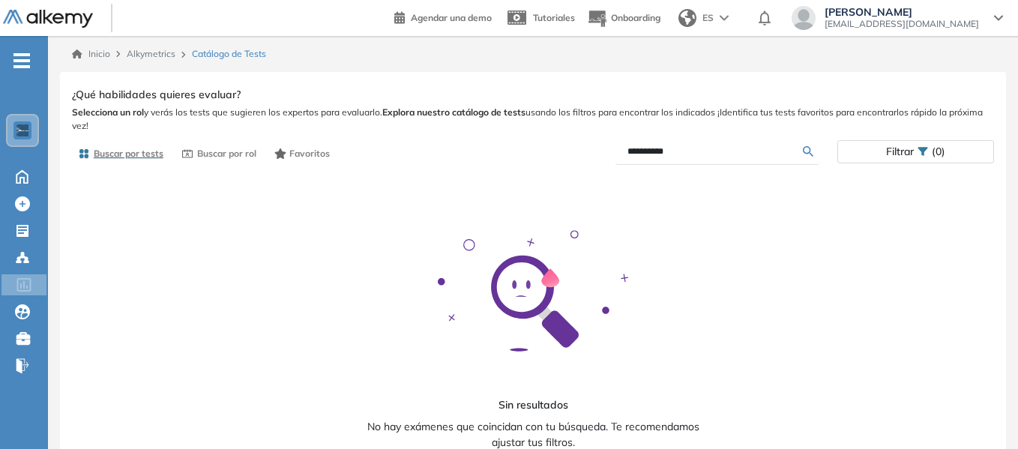
click at [623, 146] on form "**********" at bounding box center [717, 152] width 204 height 26
click at [240, 154] on div "Ver preguntas de muestra Demo Experiencia Starter Validado undefined minutos Pr…" at bounding box center [533, 276] width 922 height 385
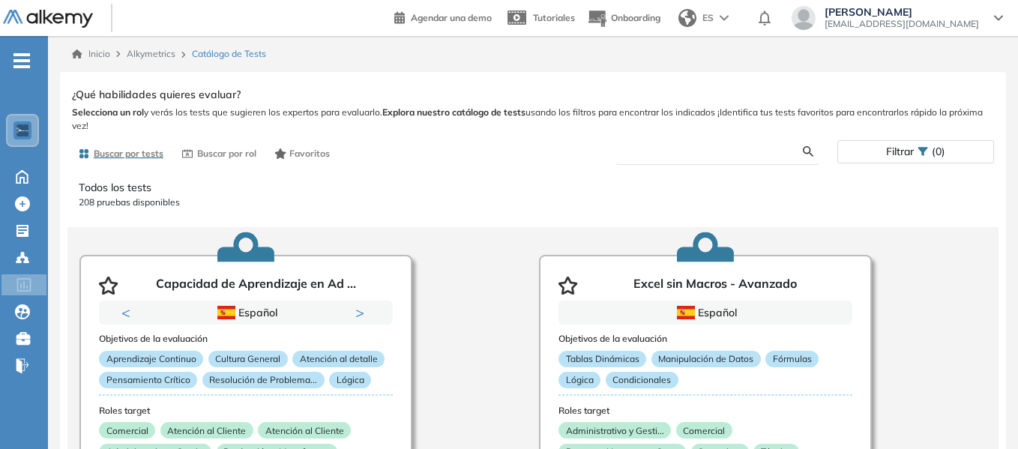
click at [667, 151] on input "text" at bounding box center [714, 151] width 175 height 13
type input "***"
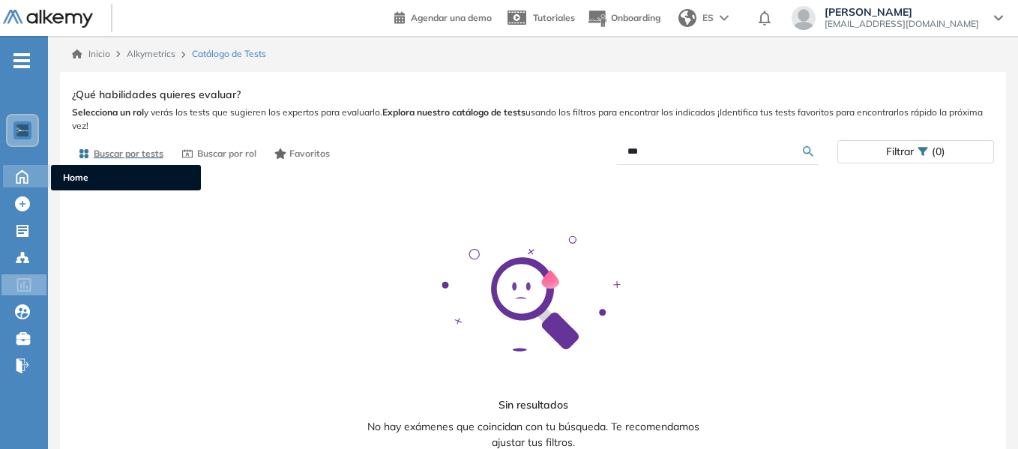
drag, startPoint x: 80, startPoint y: 178, endPoint x: 105, endPoint y: 184, distance: 25.3
click at [80, 178] on span "Home" at bounding box center [126, 177] width 126 height 13
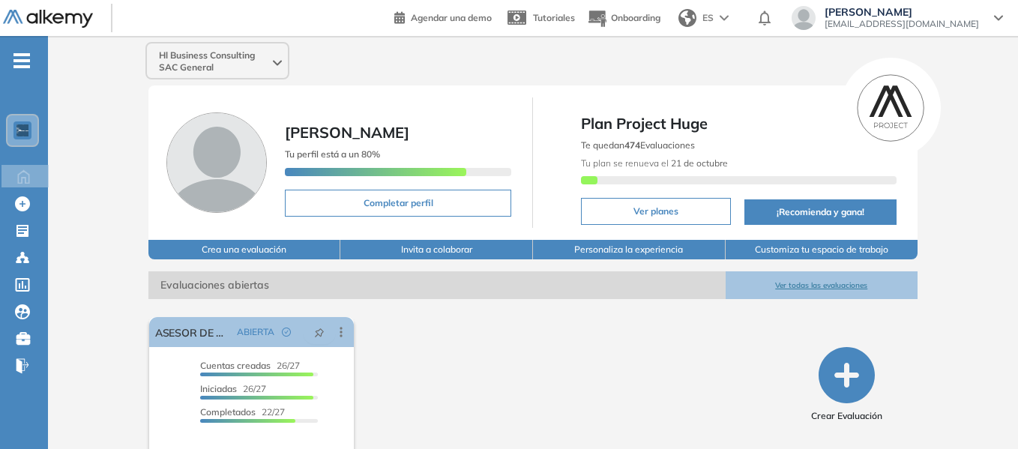
click at [469, 58] on div "Hl Business Consulting SAC General" at bounding box center [532, 60] width 786 height 37
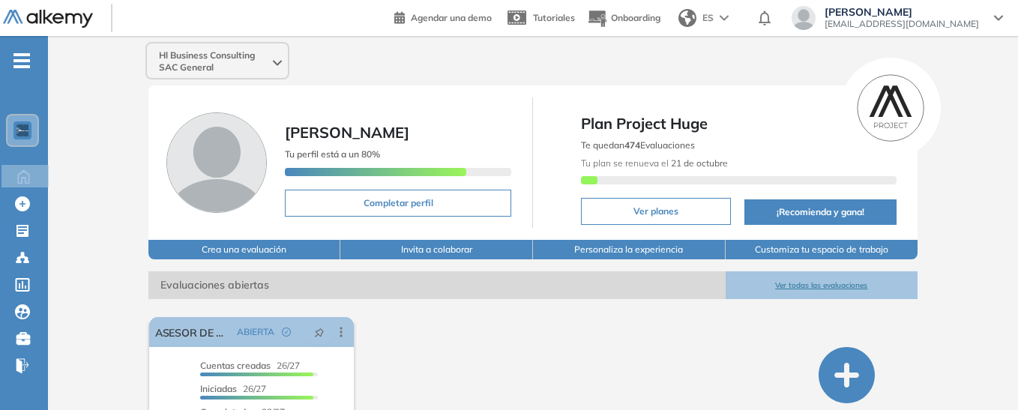
drag, startPoint x: 583, startPoint y: 359, endPoint x: 568, endPoint y: 337, distance: 26.4
click at [582, 359] on div "El proctoring será activado ¡Importante!: Los usuarios que ya realizaron la eva…" at bounding box center [468, 407] width 650 height 193
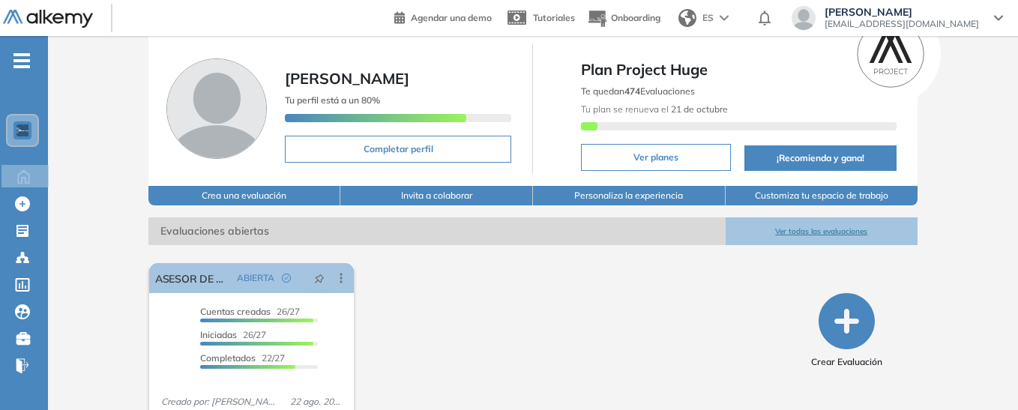
scroll to position [75, 0]
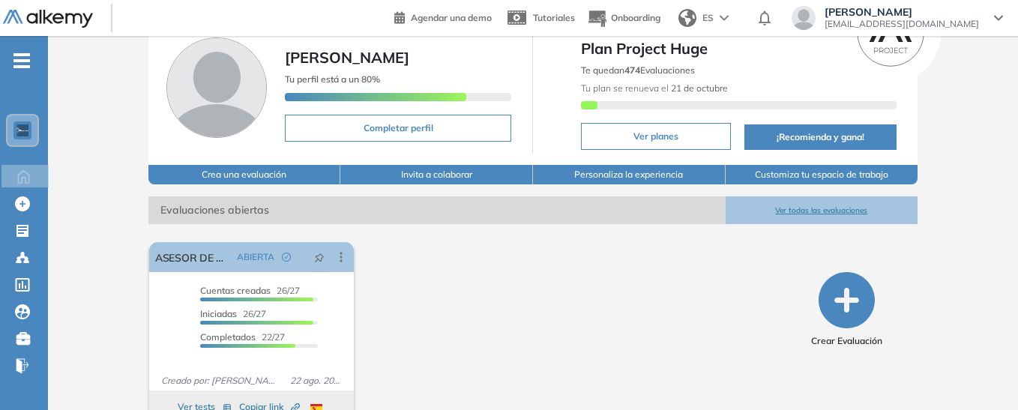
click at [564, 310] on div "El proctoring será activado ¡Importante!: Los usuarios que ya realizaron la eva…" at bounding box center [468, 332] width 650 height 193
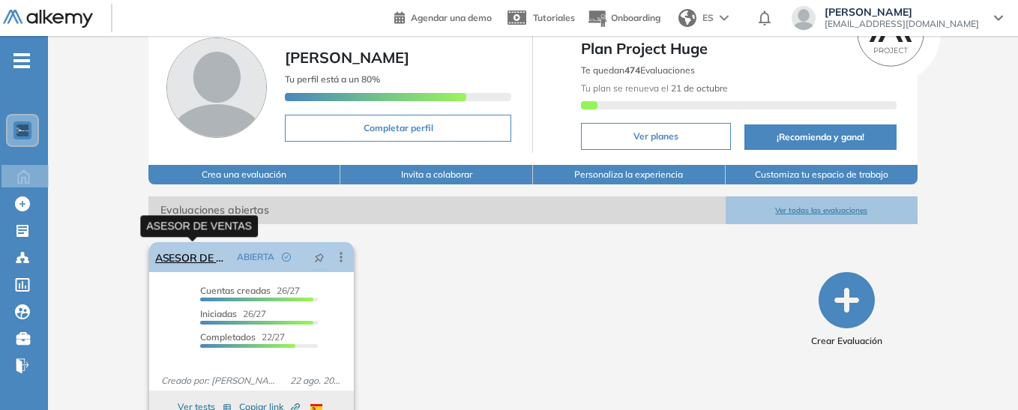
click at [183, 258] on link "ASESOR DE VENTAS" at bounding box center [193, 257] width 76 height 30
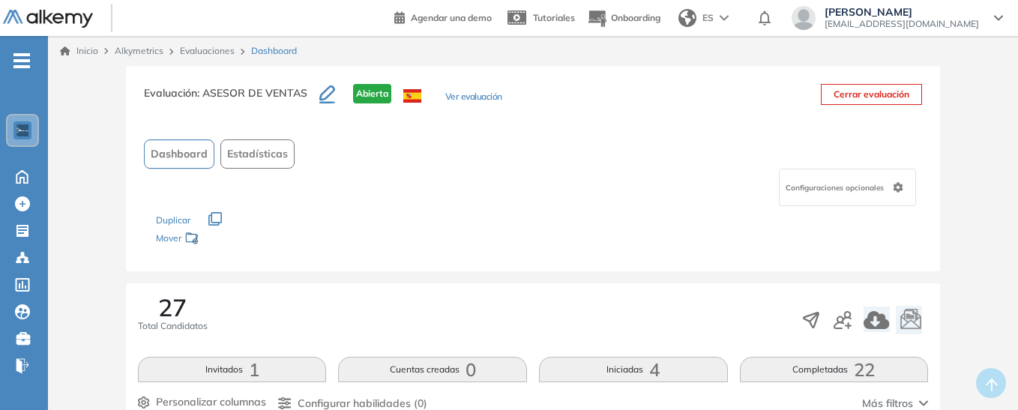
click at [623, 180] on div "Configuraciones opcionales" at bounding box center [533, 187] width 778 height 37
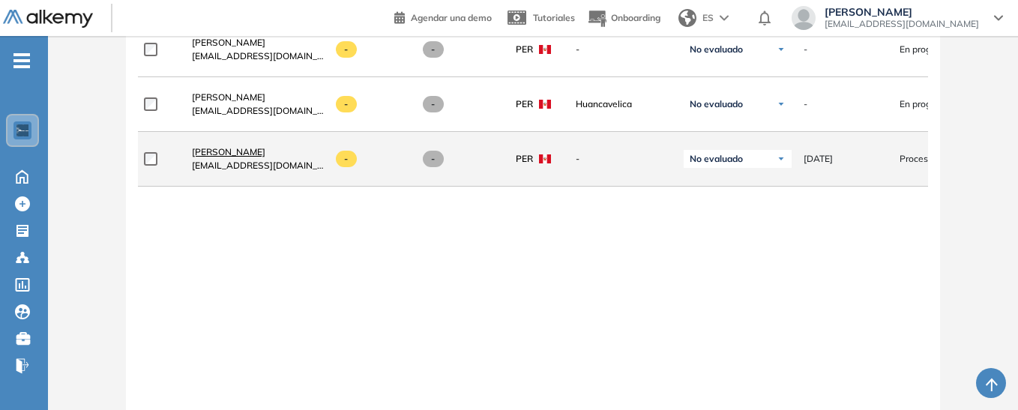
scroll to position [1703, 0]
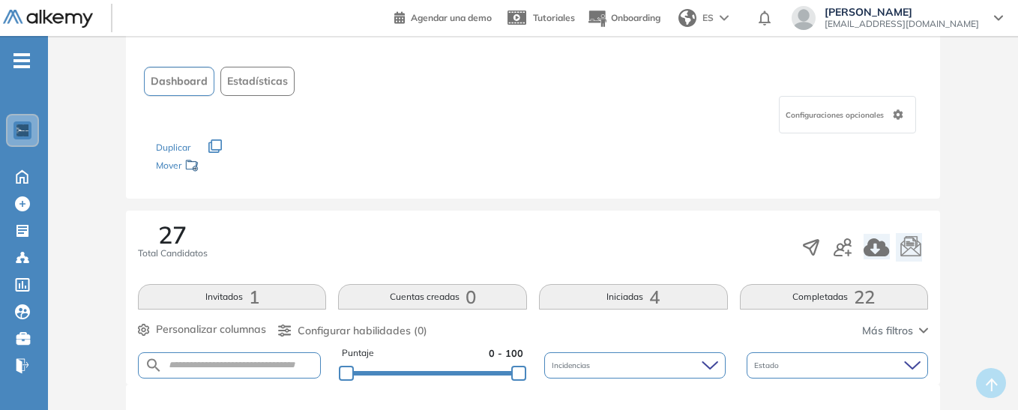
scroll to position [54, 0]
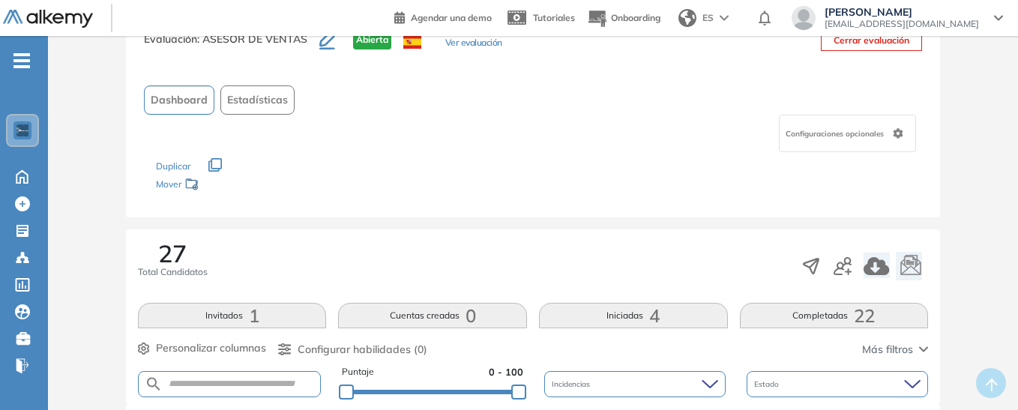
click at [932, 193] on div "Evaluación : ASESOR DE VENTAS Abierta Ver evaluación Cerrar evaluación Dashboar…" at bounding box center [533, 114] width 814 height 205
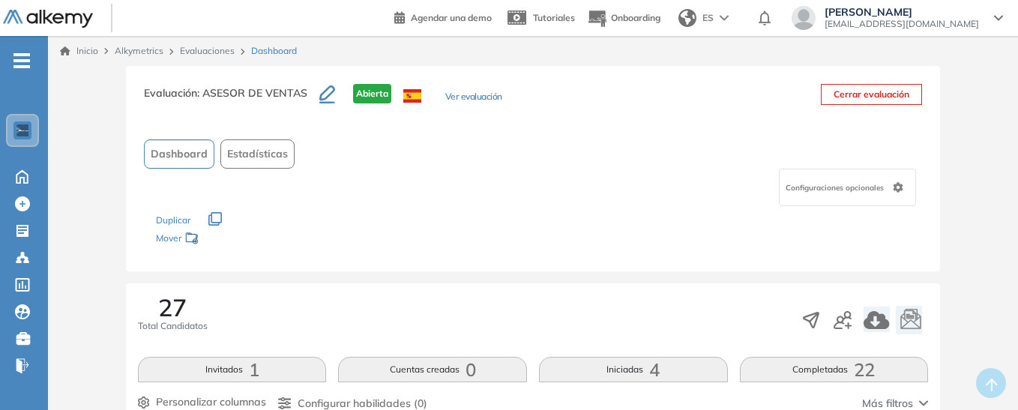
scroll to position [75, 0]
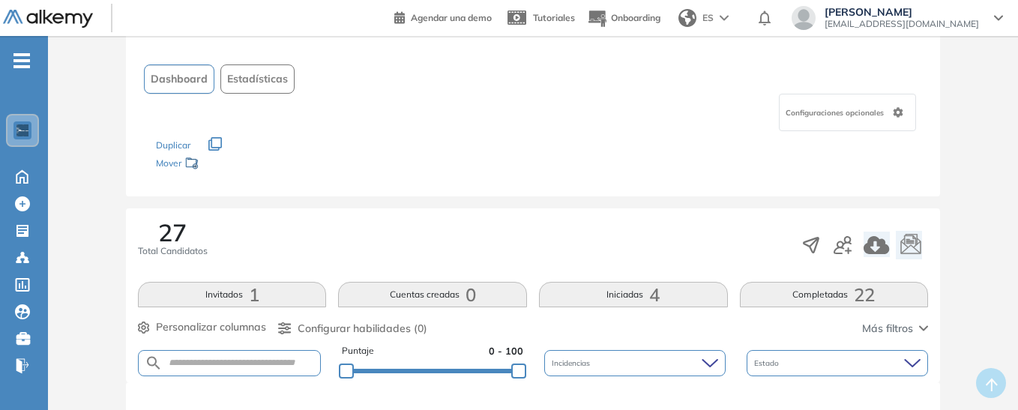
click at [736, 154] on div "Los siguientes tests ya no están disponibles o tienen una nueva versión Revisa …" at bounding box center [533, 154] width 754 height 47
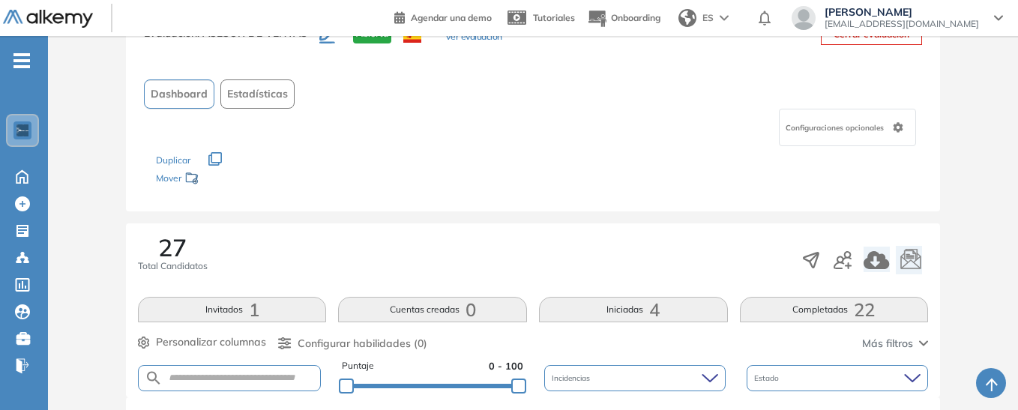
scroll to position [150, 0]
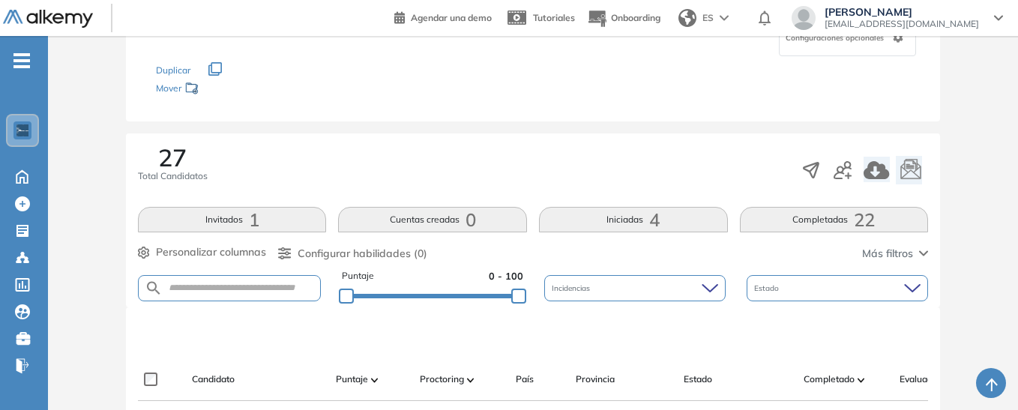
click at [371, 93] on div "Los siguientes tests ya no están disponibles o tienen una nueva versión Revisa …" at bounding box center [533, 79] width 754 height 47
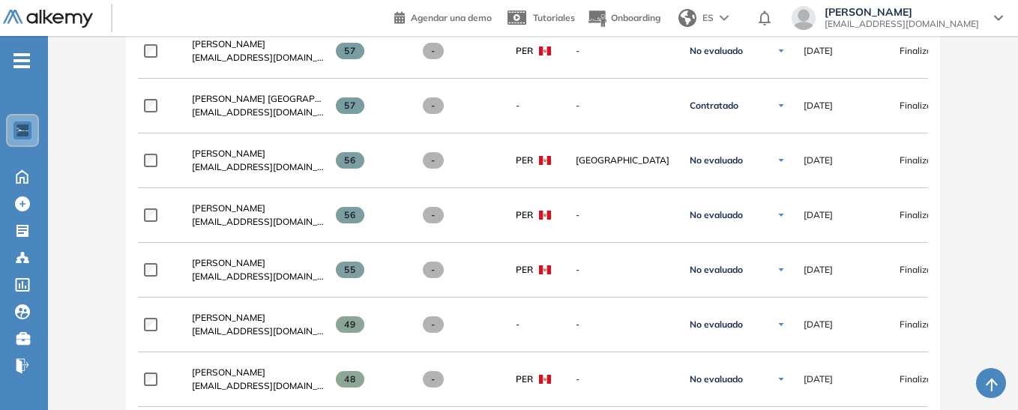
scroll to position [0, 0]
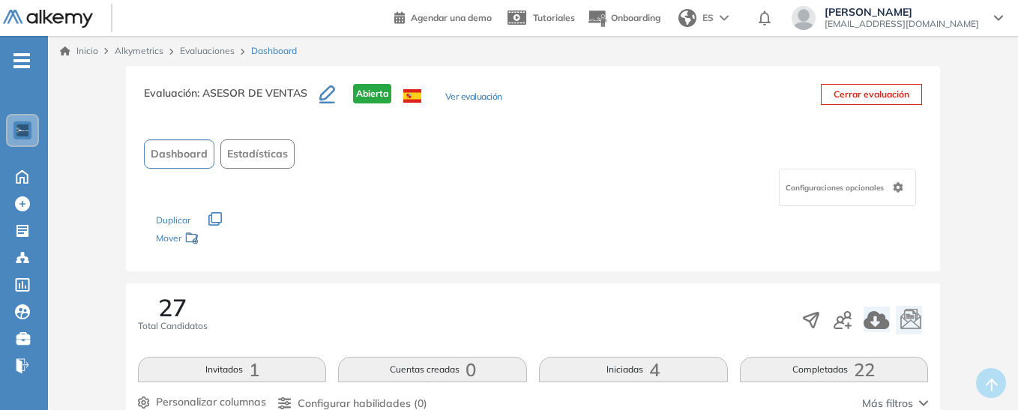
click at [82, 53] on link "Inicio" at bounding box center [79, 50] width 38 height 13
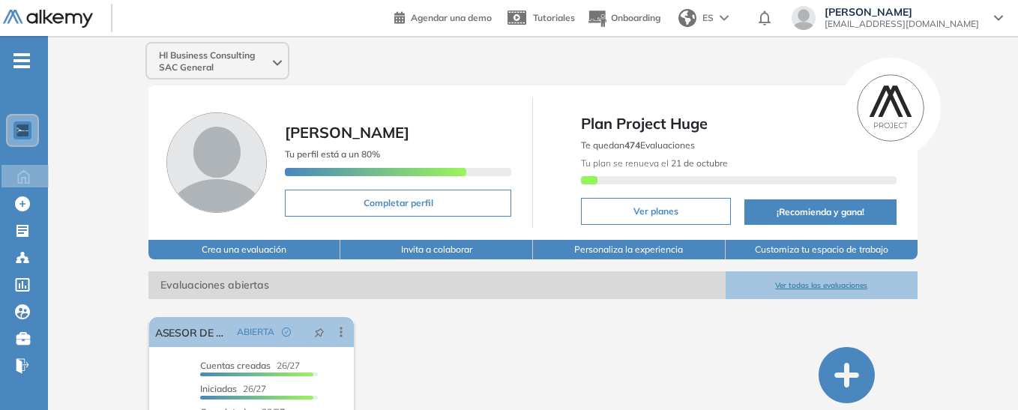
click at [627, 245] on button "Personaliza la experiencia" at bounding box center [629, 249] width 193 height 19
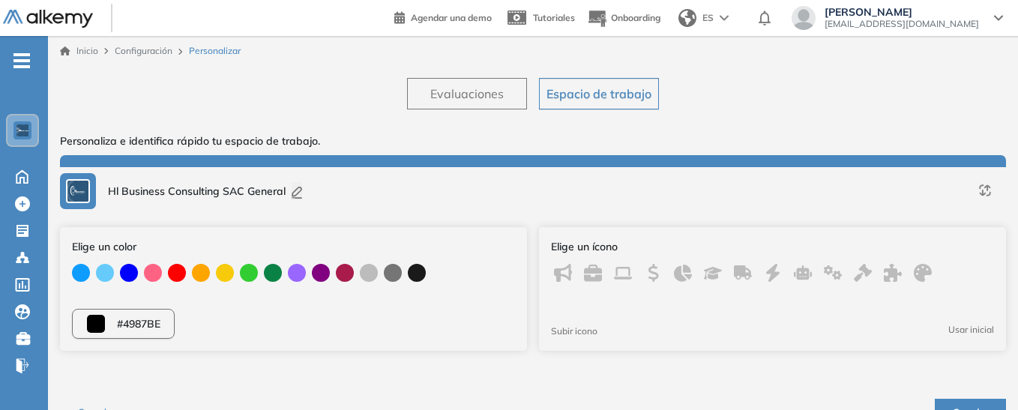
click at [451, 87] on span "Evaluaciones" at bounding box center [466, 94] width 73 height 18
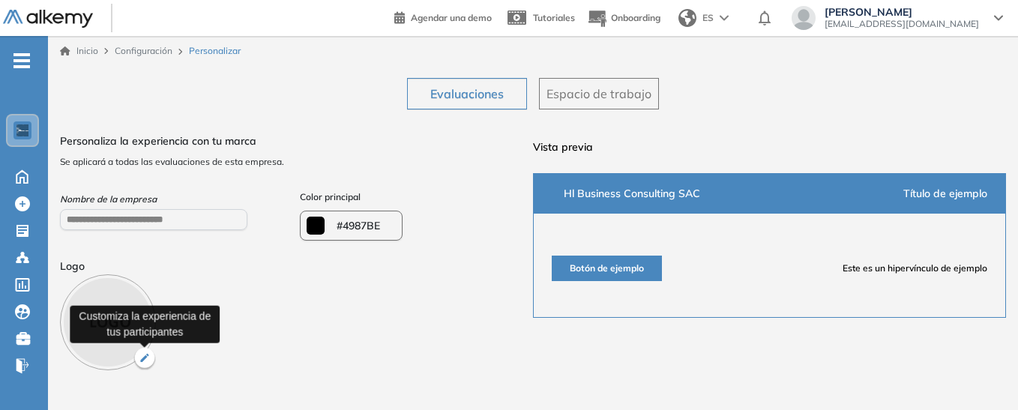
click at [147, 357] on img "button" at bounding box center [144, 359] width 22 height 22
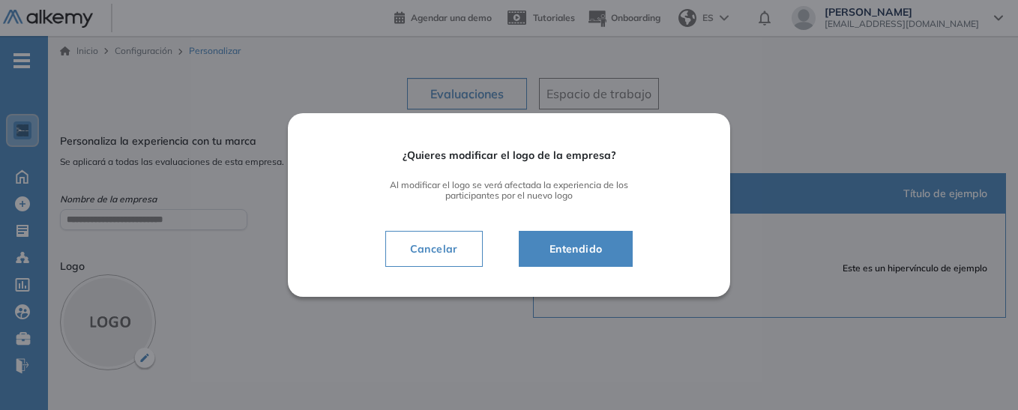
click at [585, 243] on span "Entendido" at bounding box center [575, 249] width 77 height 18
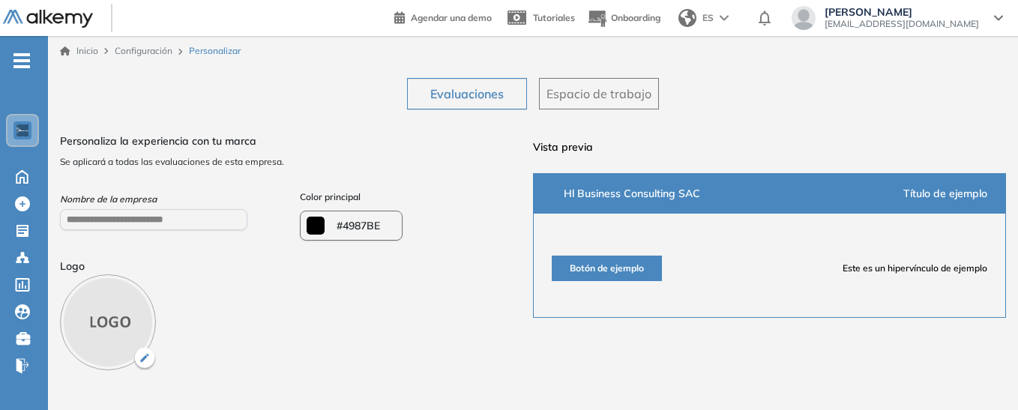
type input "*******"
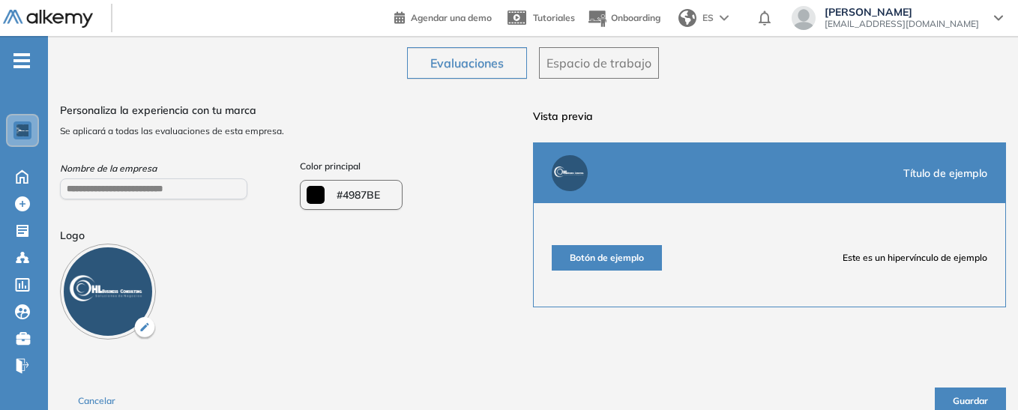
scroll to position [43, 0]
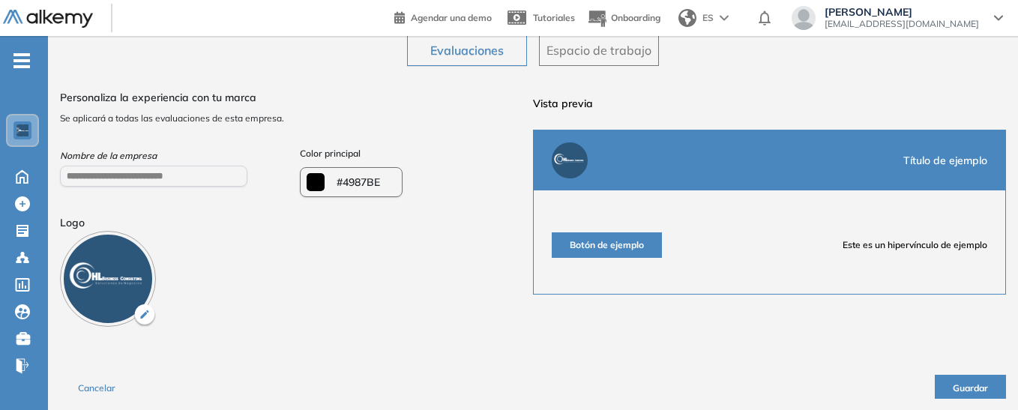
click at [995, 383] on button "Guardar" at bounding box center [970, 387] width 71 height 24
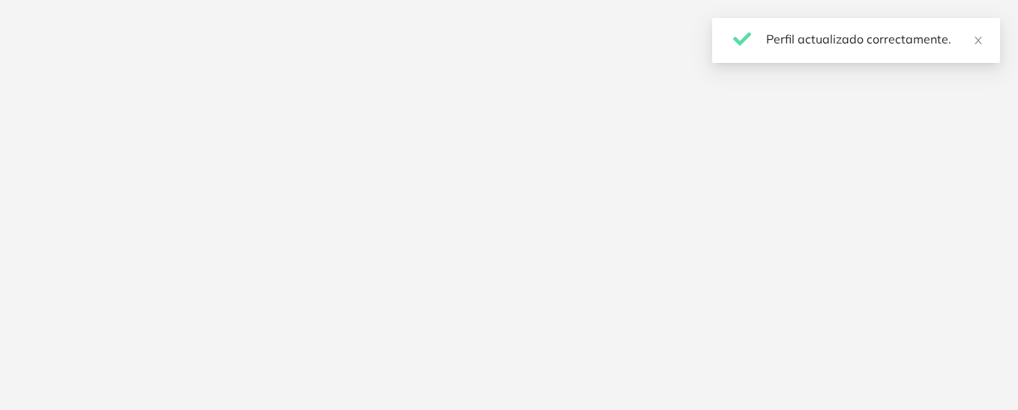
scroll to position [0, 0]
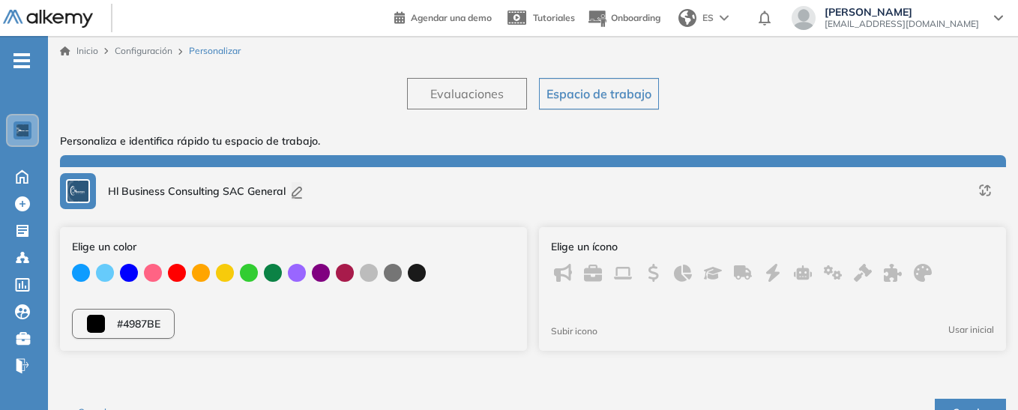
click at [789, 92] on div "Evaluaciones Espacio de trabajo Personaliza e identifica rápido tu espacio de t…" at bounding box center [533, 250] width 946 height 369
click at [344, 74] on div "Evaluaciones Espacio de trabajo Personaliza e identifica rápido tu espacio de t…" at bounding box center [533, 250] width 946 height 369
click at [157, 322] on span "#4987BE" at bounding box center [138, 324] width 43 height 16
click at [145, 323] on span "#4987BE" at bounding box center [138, 324] width 43 height 16
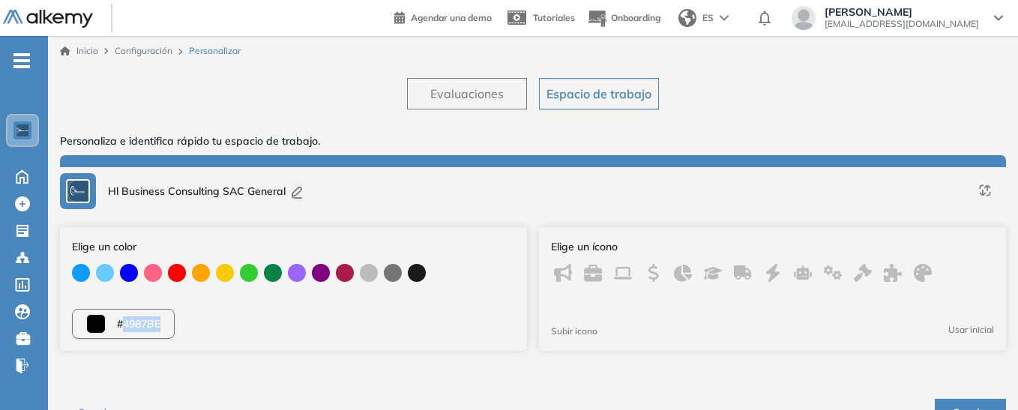
click at [490, 96] on span "Evaluaciones" at bounding box center [466, 94] width 73 height 18
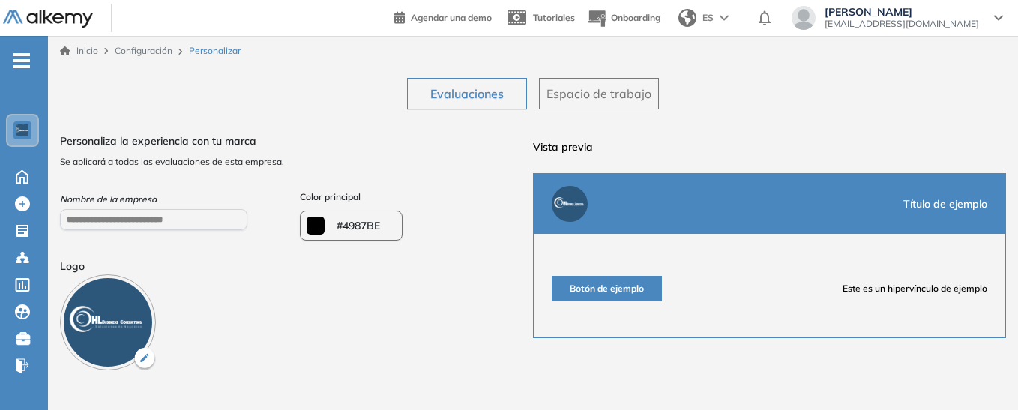
click at [380, 220] on span "#4987BE" at bounding box center [358, 226] width 43 height 16
click at [367, 224] on span "#4987BE" at bounding box center [358, 226] width 43 height 16
click at [365, 224] on span "#4987BE" at bounding box center [358, 226] width 43 height 16
click at [401, 272] on div "**********" at bounding box center [296, 248] width 473 height 243
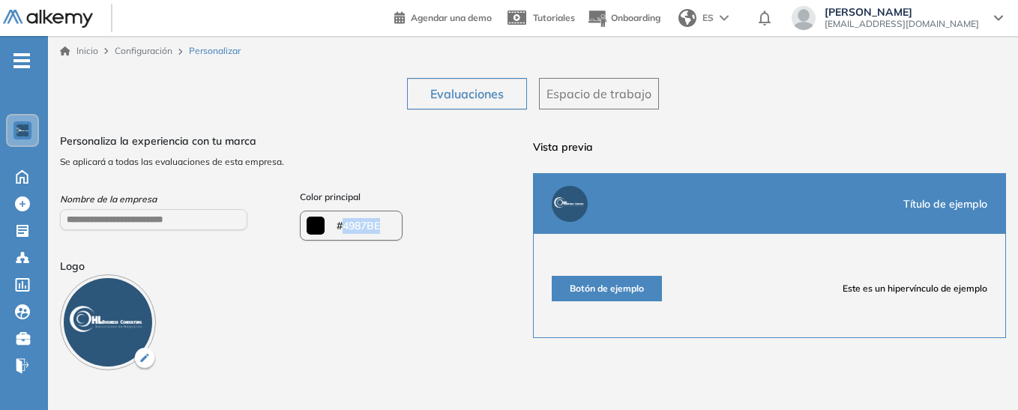
click at [309, 223] on input "*******" at bounding box center [316, 226] width 18 height 18
click at [375, 225] on span "#4987BE" at bounding box center [358, 226] width 43 height 16
click at [378, 228] on span "#4987BE" at bounding box center [358, 226] width 43 height 16
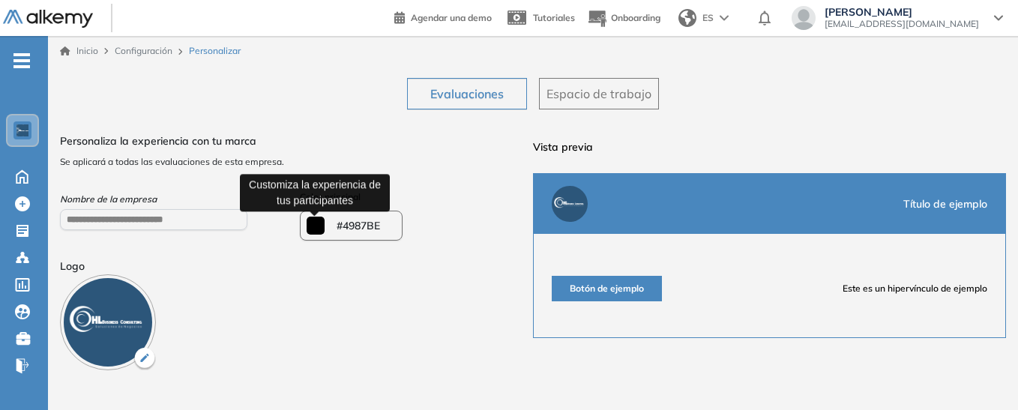
click at [312, 225] on input "*******" at bounding box center [316, 226] width 18 height 18
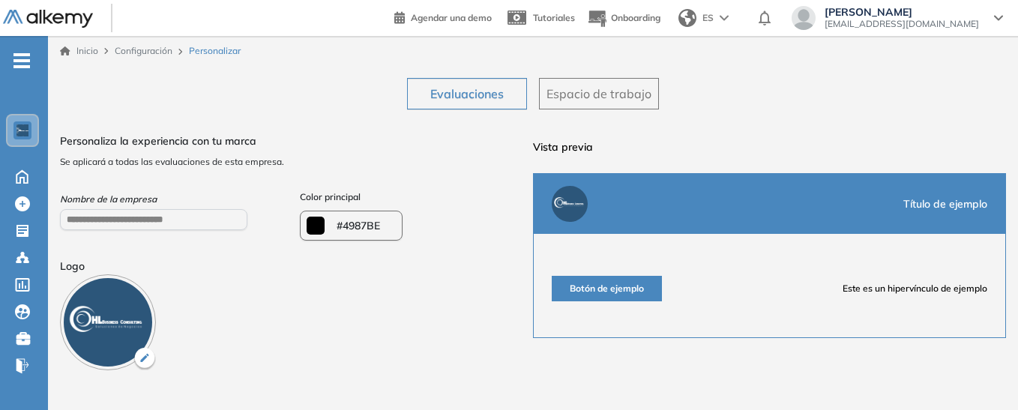
click at [447, 251] on div "**********" at bounding box center [296, 248] width 473 height 243
click at [356, 228] on span "#4987BE" at bounding box center [358, 226] width 43 height 16
click at [482, 205] on div "Color principal ¿Quieres modificar el color de la empresa? Al modificar el colo…" at bounding box center [417, 214] width 234 height 54
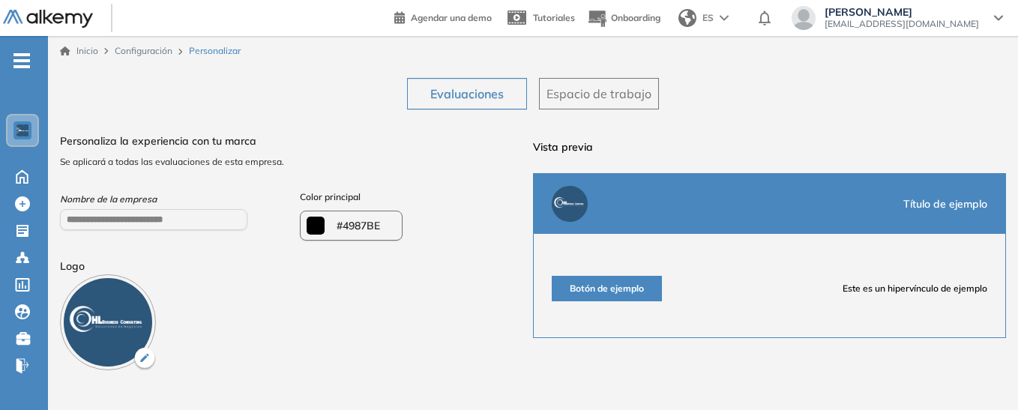
drag, startPoint x: 437, startPoint y: 195, endPoint x: 372, endPoint y: 210, distance: 66.9
click at [436, 195] on div "Color principal ¿Quieres modificar el color de la empresa? Al modificar el colo…" at bounding box center [417, 214] width 234 height 54
click at [360, 226] on span "#4987BE" at bounding box center [358, 226] width 43 height 16
click at [453, 146] on span "Personaliza la experiencia con tu marca" at bounding box center [296, 141] width 473 height 16
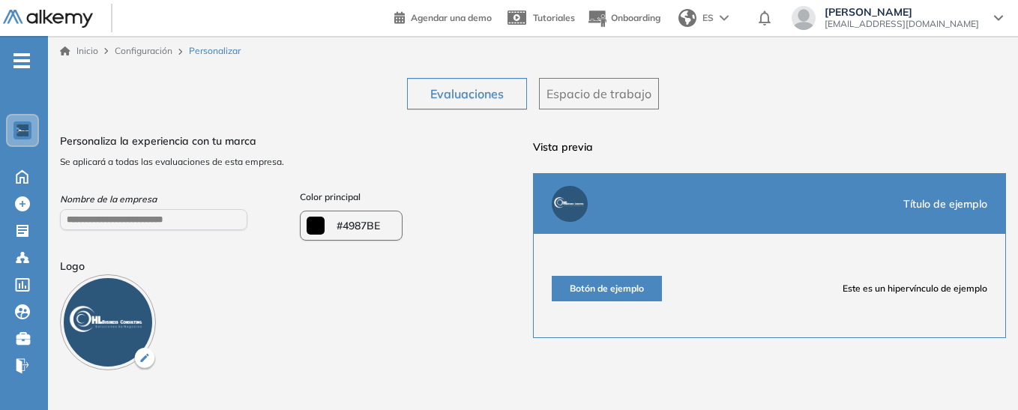
click at [412, 256] on div "**********" at bounding box center [296, 248] width 473 height 243
click at [342, 163] on span "Se aplicará a todas las evaluaciones de esta empresa." at bounding box center [296, 161] width 473 height 13
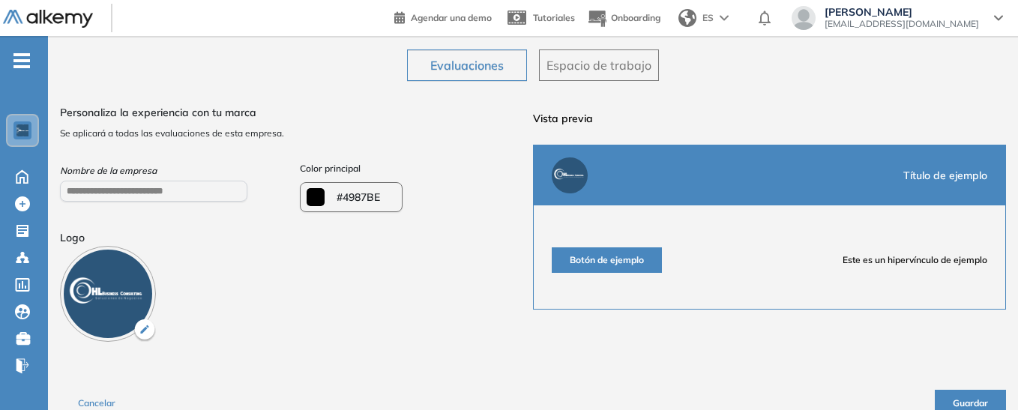
scroll to position [43, 0]
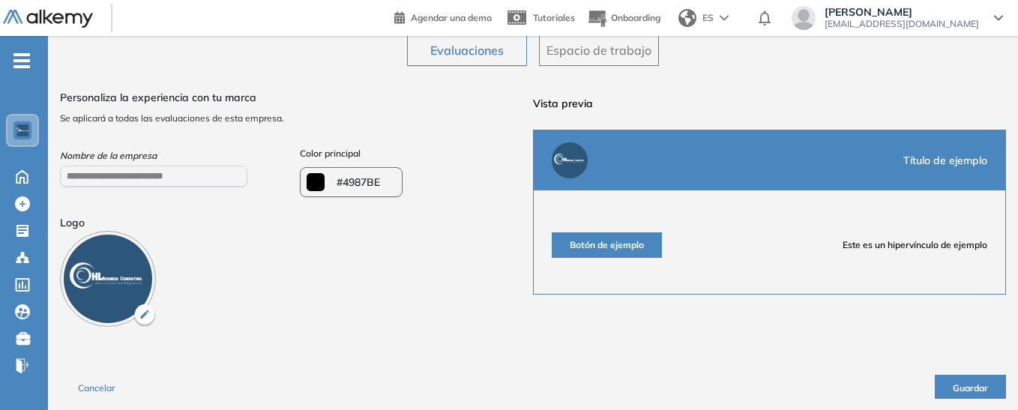
click at [377, 242] on div "**********" at bounding box center [296, 205] width 473 height 243
click at [360, 181] on span "#4987BE" at bounding box center [358, 183] width 43 height 16
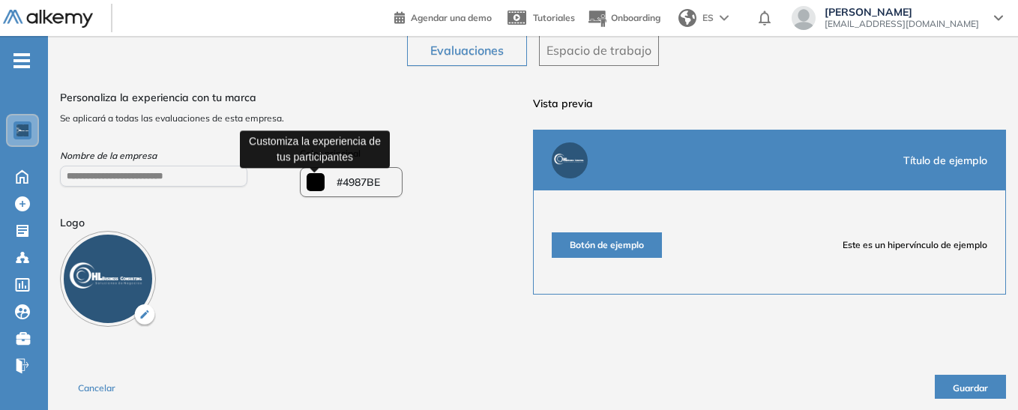
click at [313, 186] on input "*******" at bounding box center [316, 182] width 18 height 18
type input "*******"
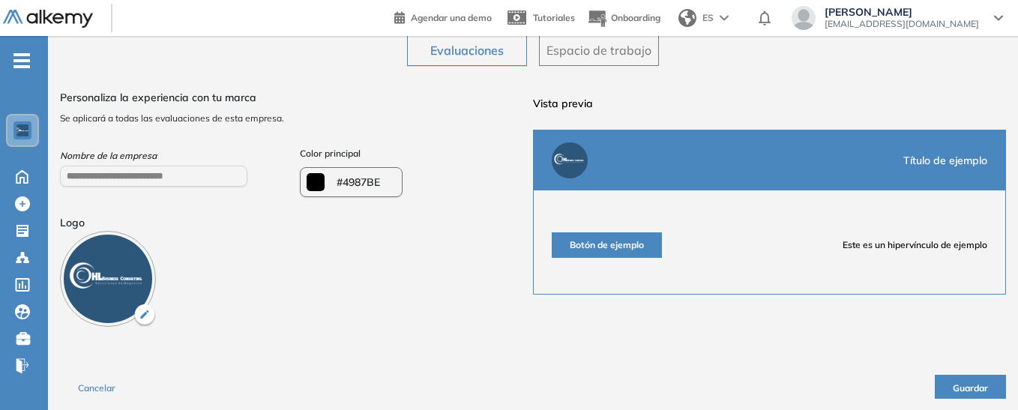
click at [286, 250] on div "**********" at bounding box center [296, 205] width 473 height 243
click at [382, 181] on div "¿Quieres modificar el color de la empresa? Al modificar el color se verá afecta…" at bounding box center [351, 182] width 103 height 30
click at [443, 160] on div "Color principal ¿Quieres modificar el color de la empresa? Al modificar el colo…" at bounding box center [417, 170] width 234 height 54
click at [442, 159] on div "Color principal ¿Quieres modificar el color de la empresa? Al modificar el colo…" at bounding box center [417, 170] width 234 height 54
click at [974, 395] on button "Guardar" at bounding box center [970, 387] width 71 height 24
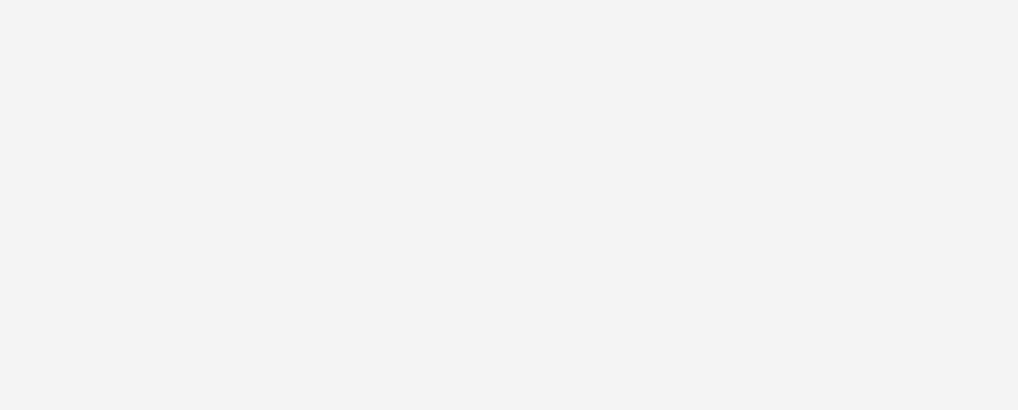
scroll to position [0, 0]
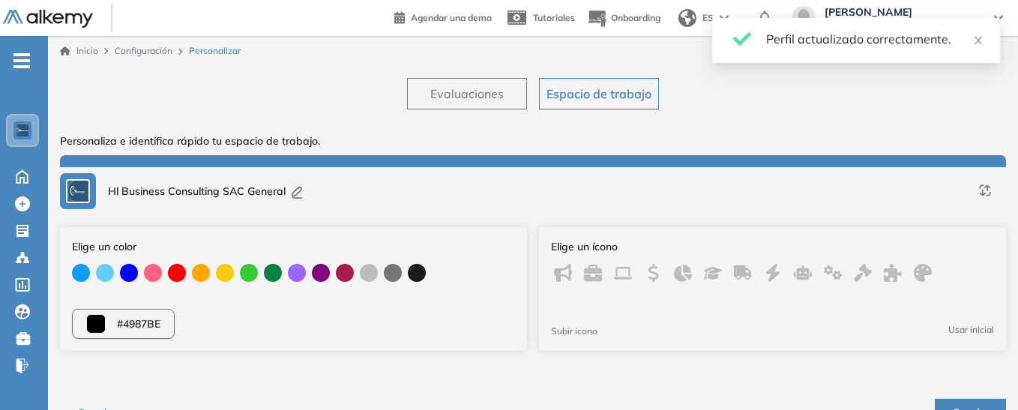
click at [307, 109] on div "Evaluaciones Espacio de trabajo Personaliza e identifica rápido tu espacio de t…" at bounding box center [533, 250] width 946 height 369
